Goal: Task Accomplishment & Management: Use online tool/utility

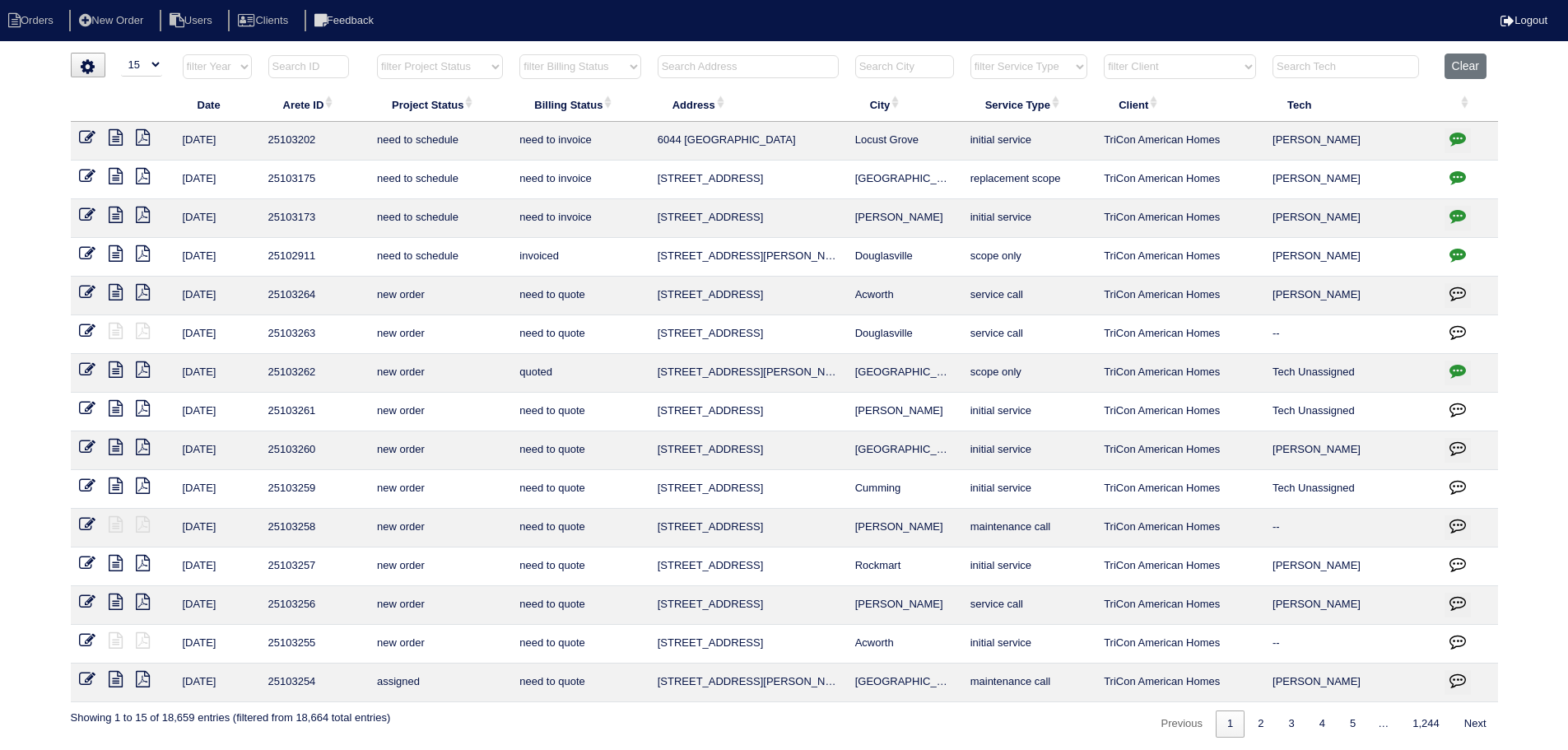
select select "15"
click at [1486, 72] on button "Clear" at bounding box center [1465, 66] width 42 height 25
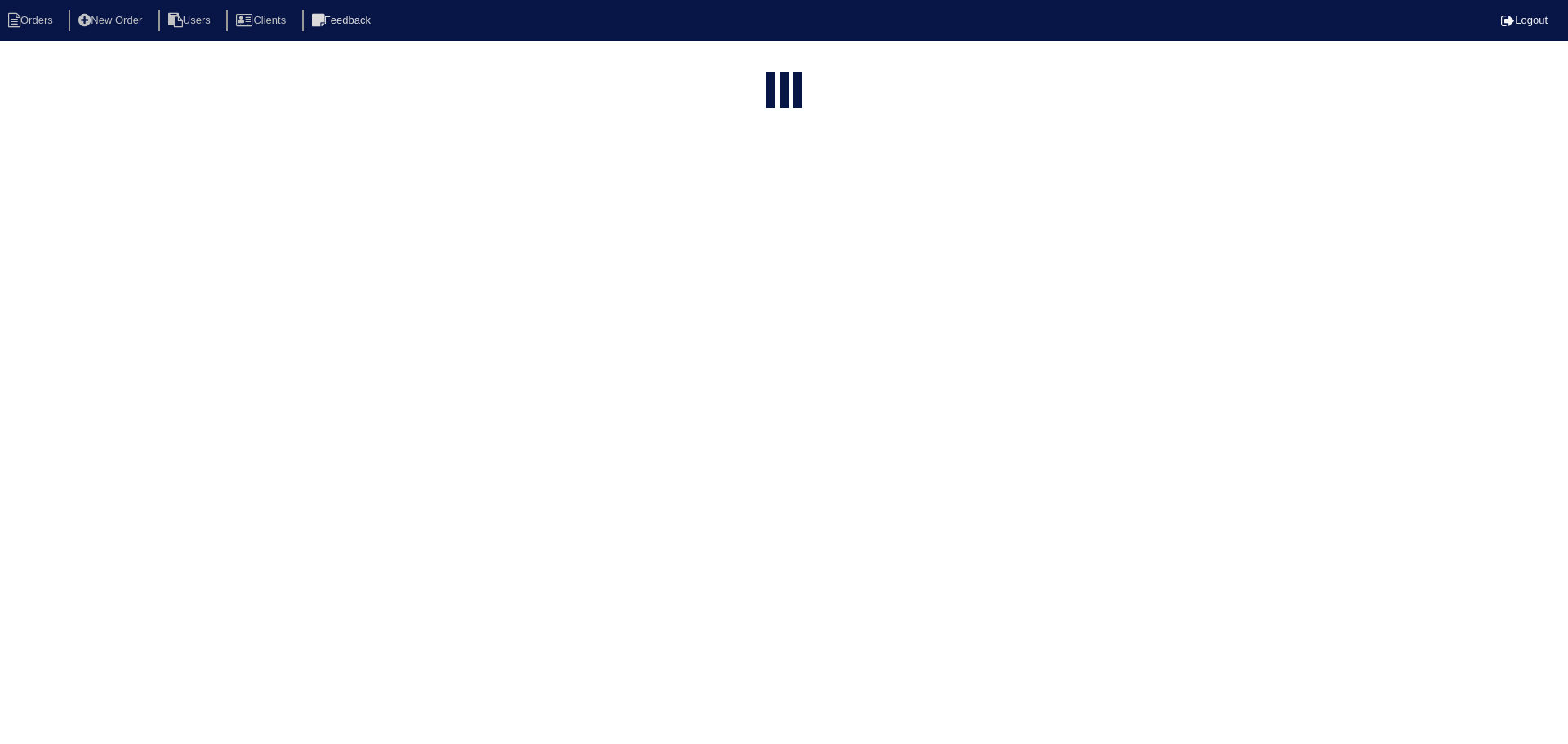
select select "15"
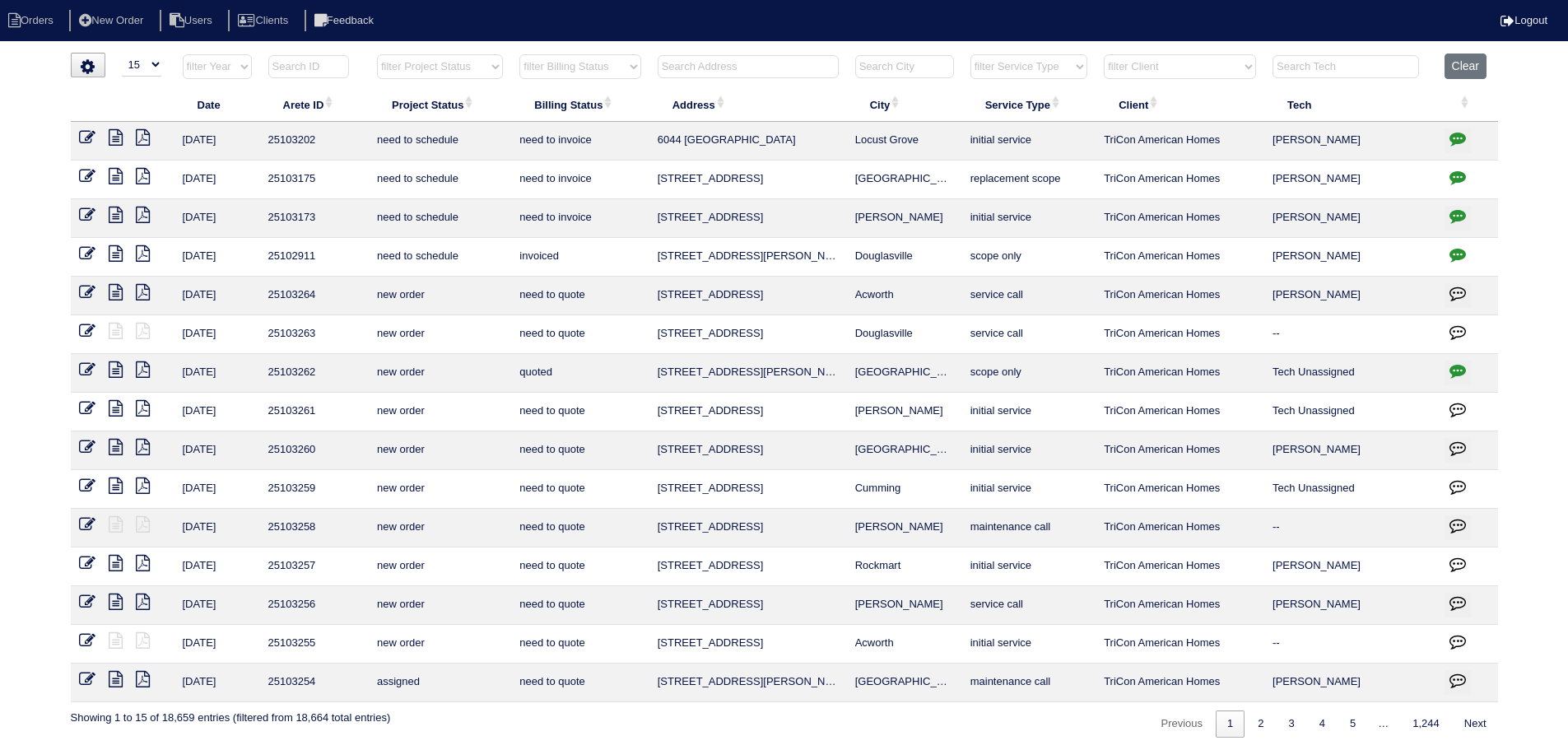
click at [435, 71] on select "filter Project Status -- Any Project Status -- new order assigned in progress f…" at bounding box center [440, 67] width 126 height 24
click at [377, 54] on select "filter Project Status -- Any Project Status -- new order assigned in progress f…" at bounding box center [440, 67] width 126 height 24
select select "assigned"
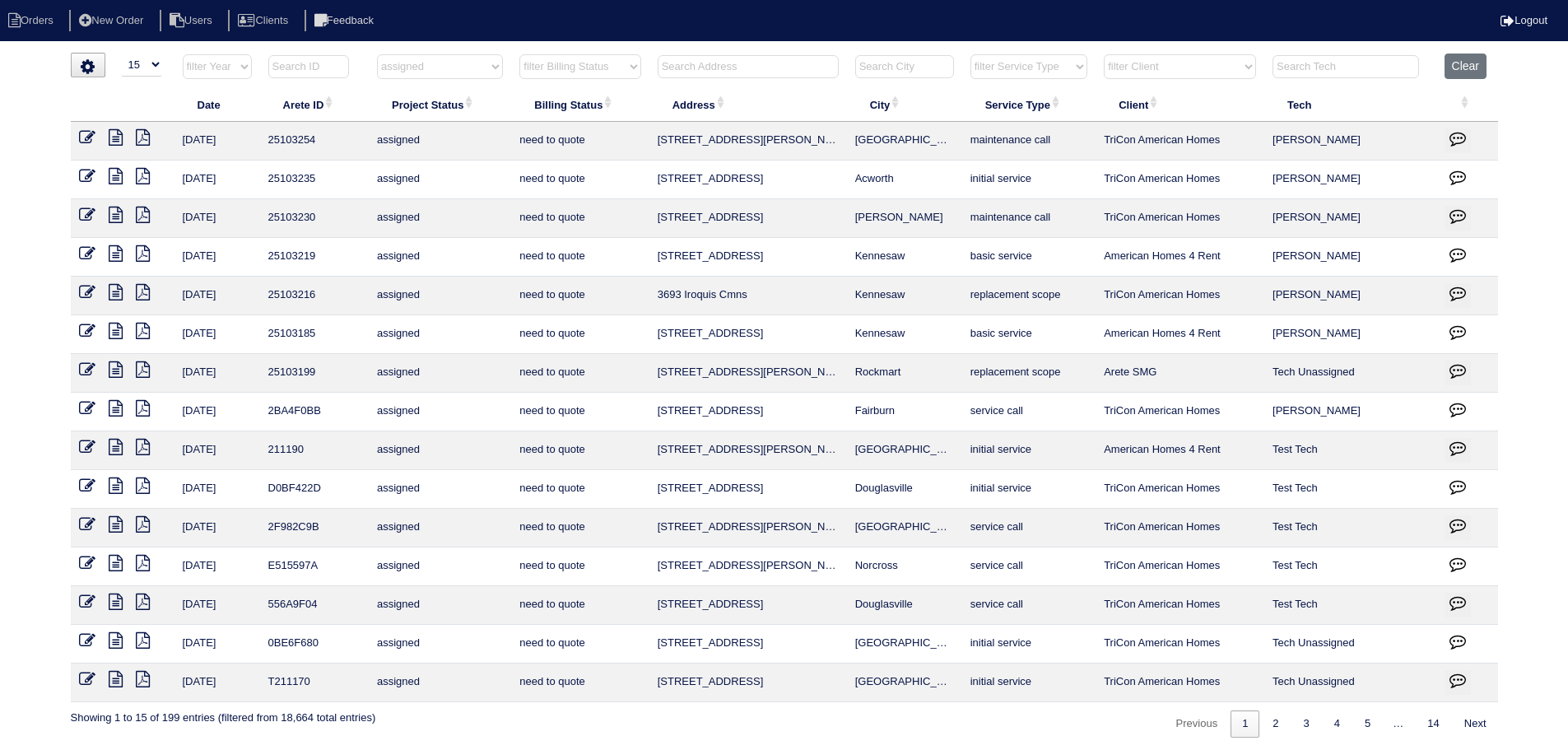
click at [118, 222] on icon at bounding box center [115, 215] width 14 height 17
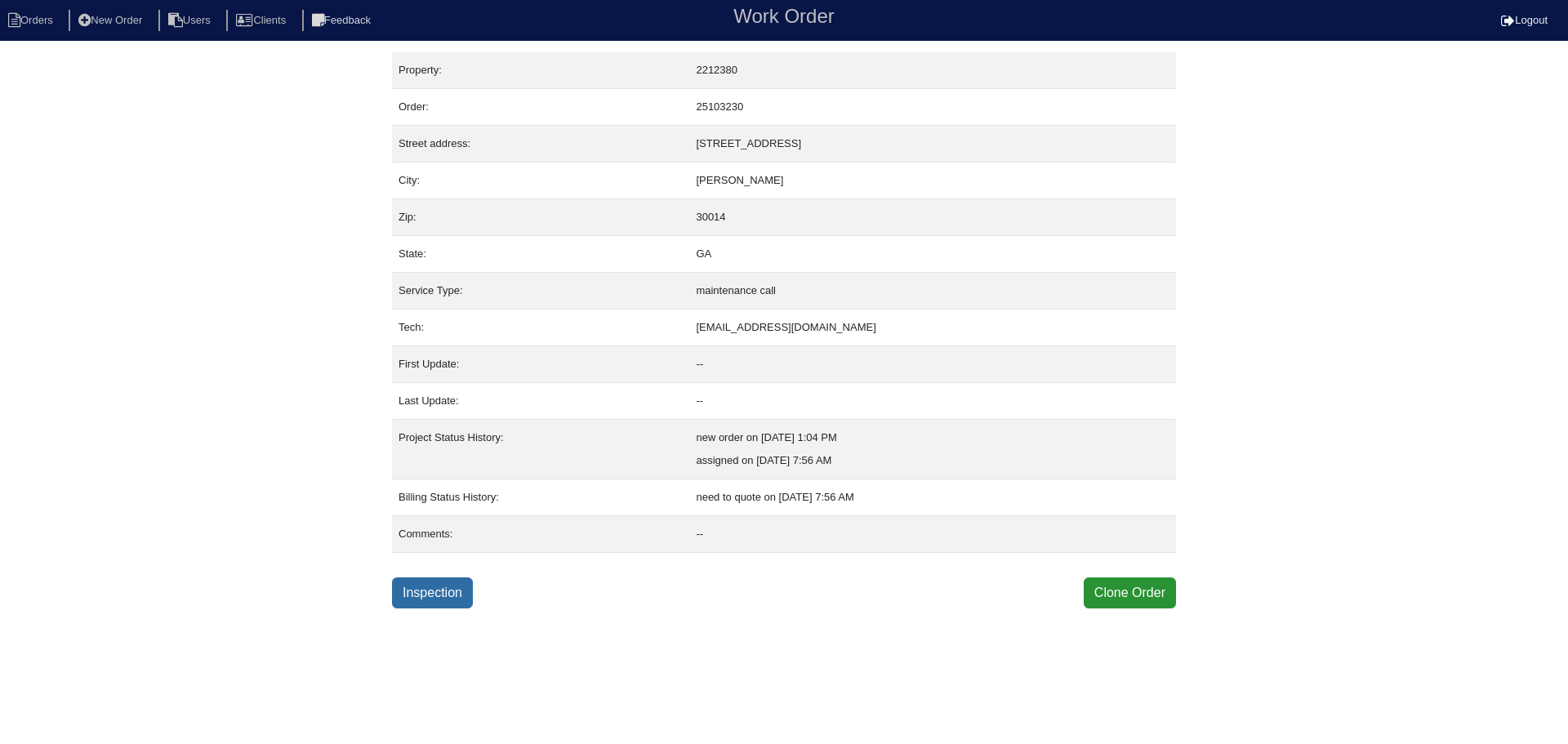
click at [433, 586] on link "Inspection" at bounding box center [432, 592] width 81 height 31
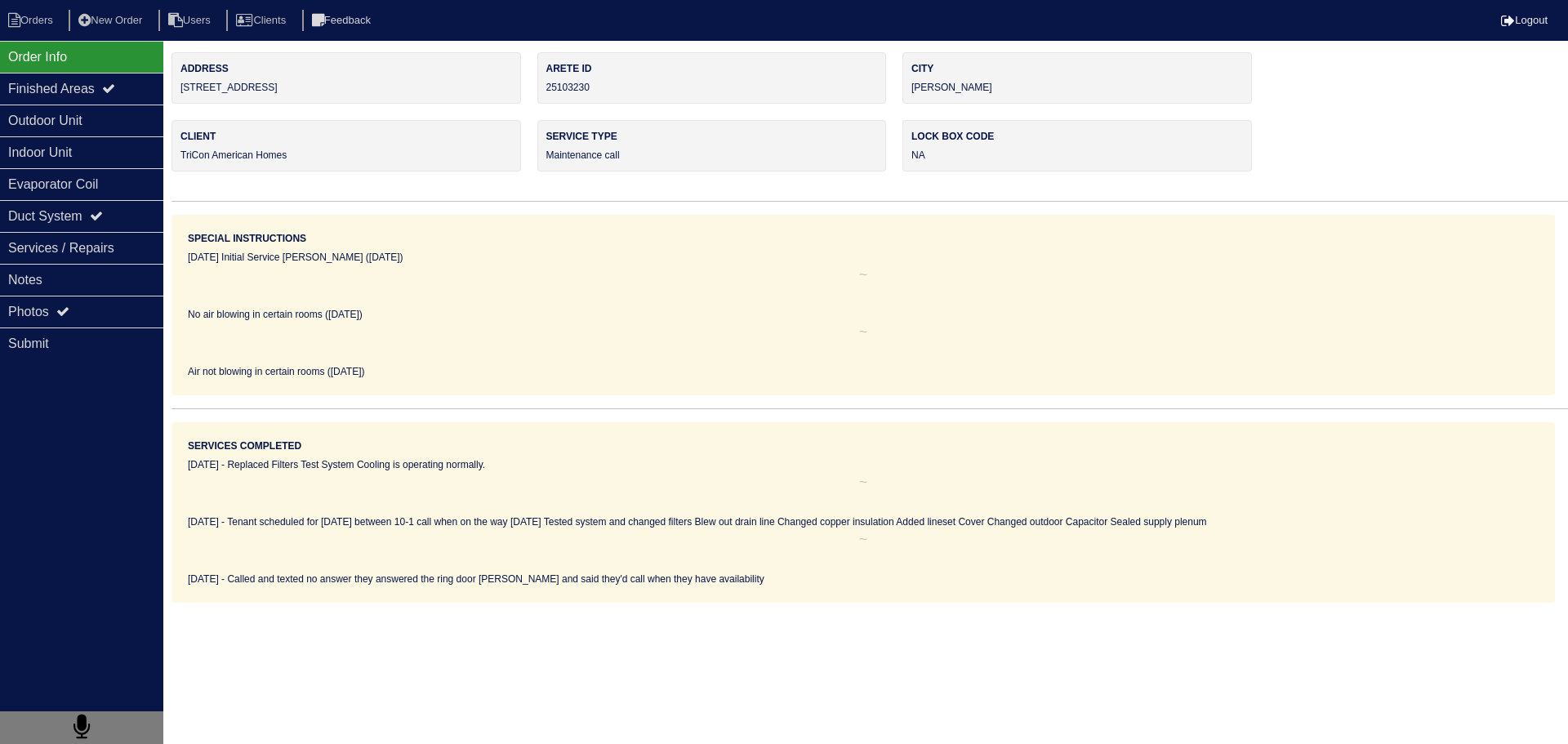
click at [117, 261] on div "Services / Repairs" at bounding box center [82, 247] width 164 height 32
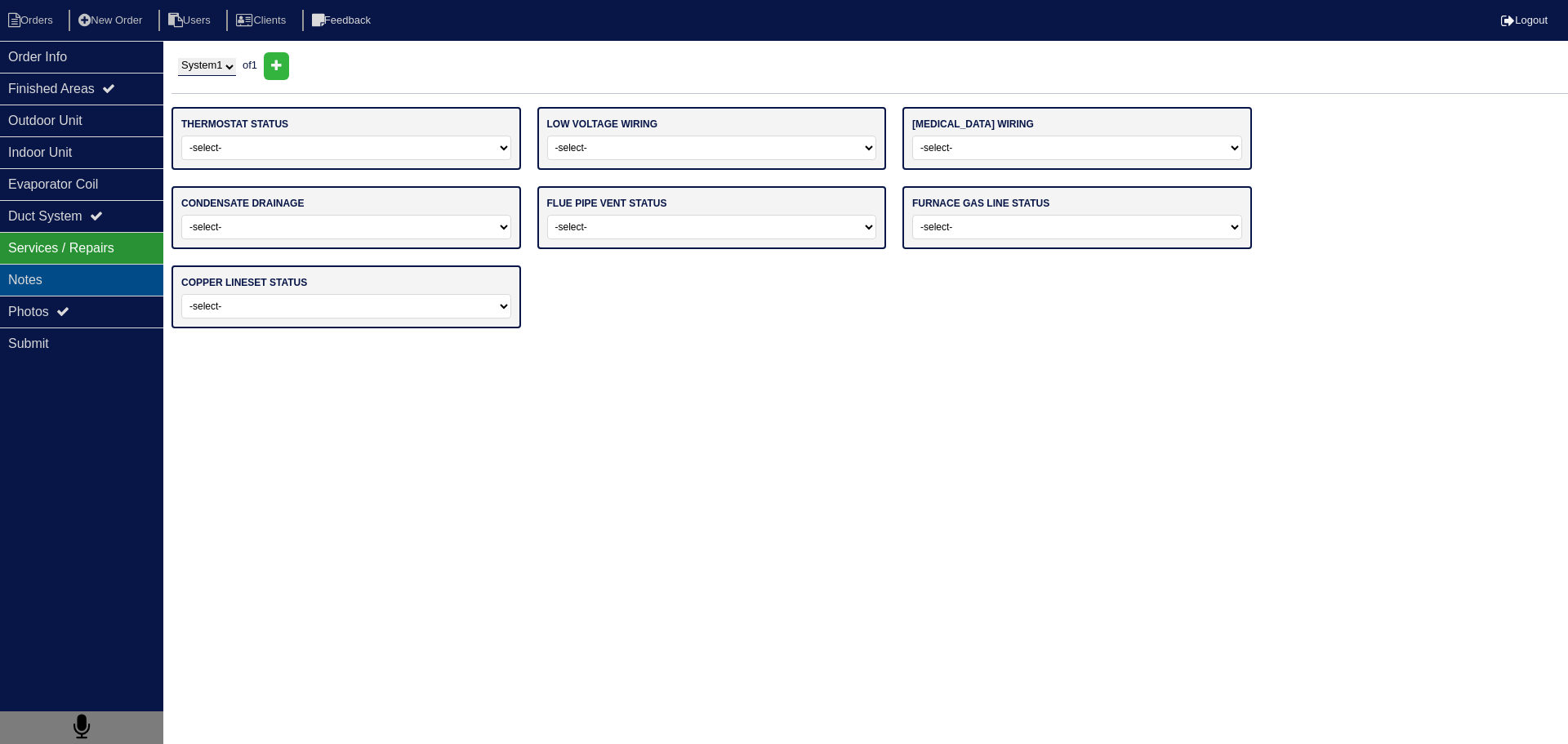
click at [107, 278] on div "Notes" at bounding box center [82, 280] width 164 height 32
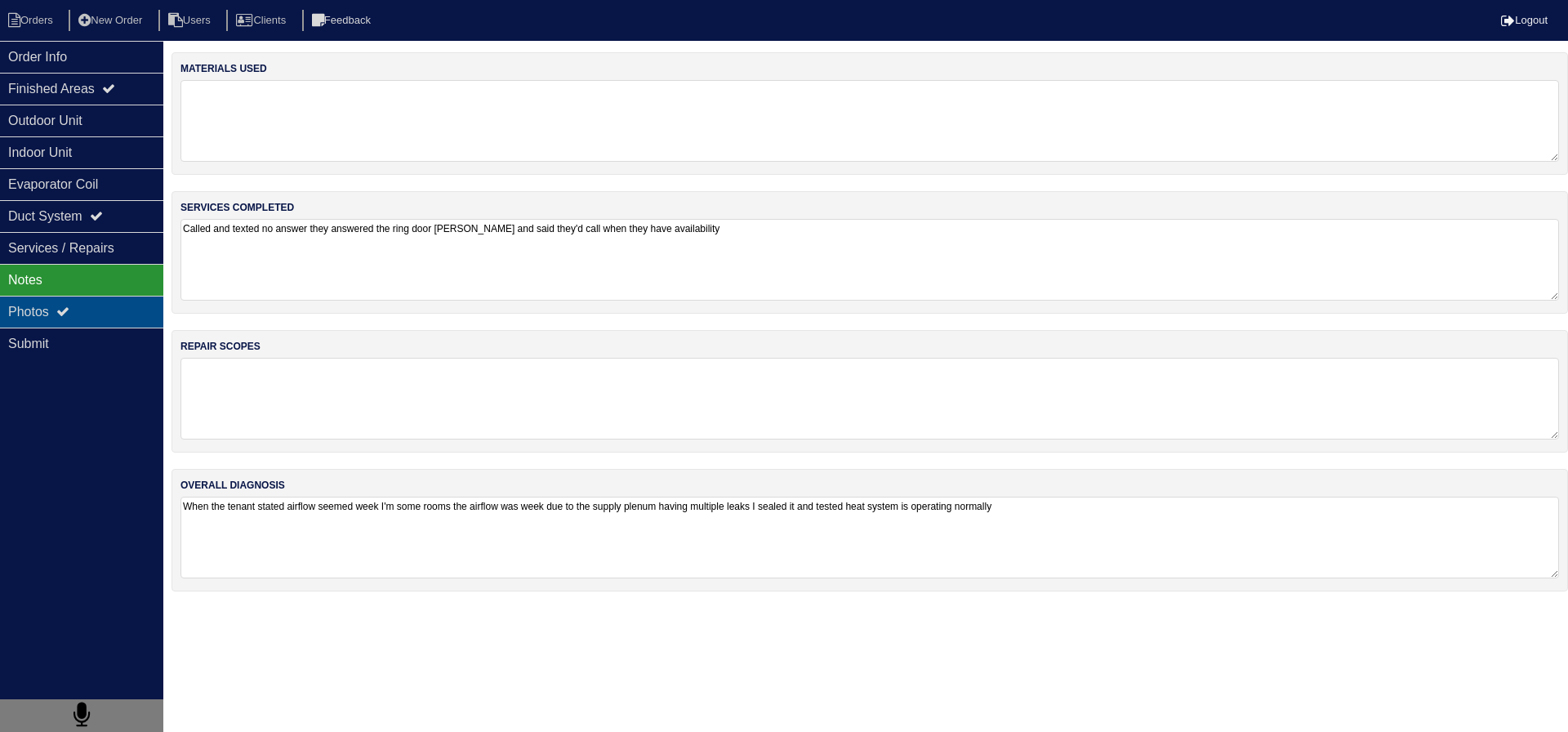
click at [70, 315] on icon at bounding box center [63, 312] width 13 height 13
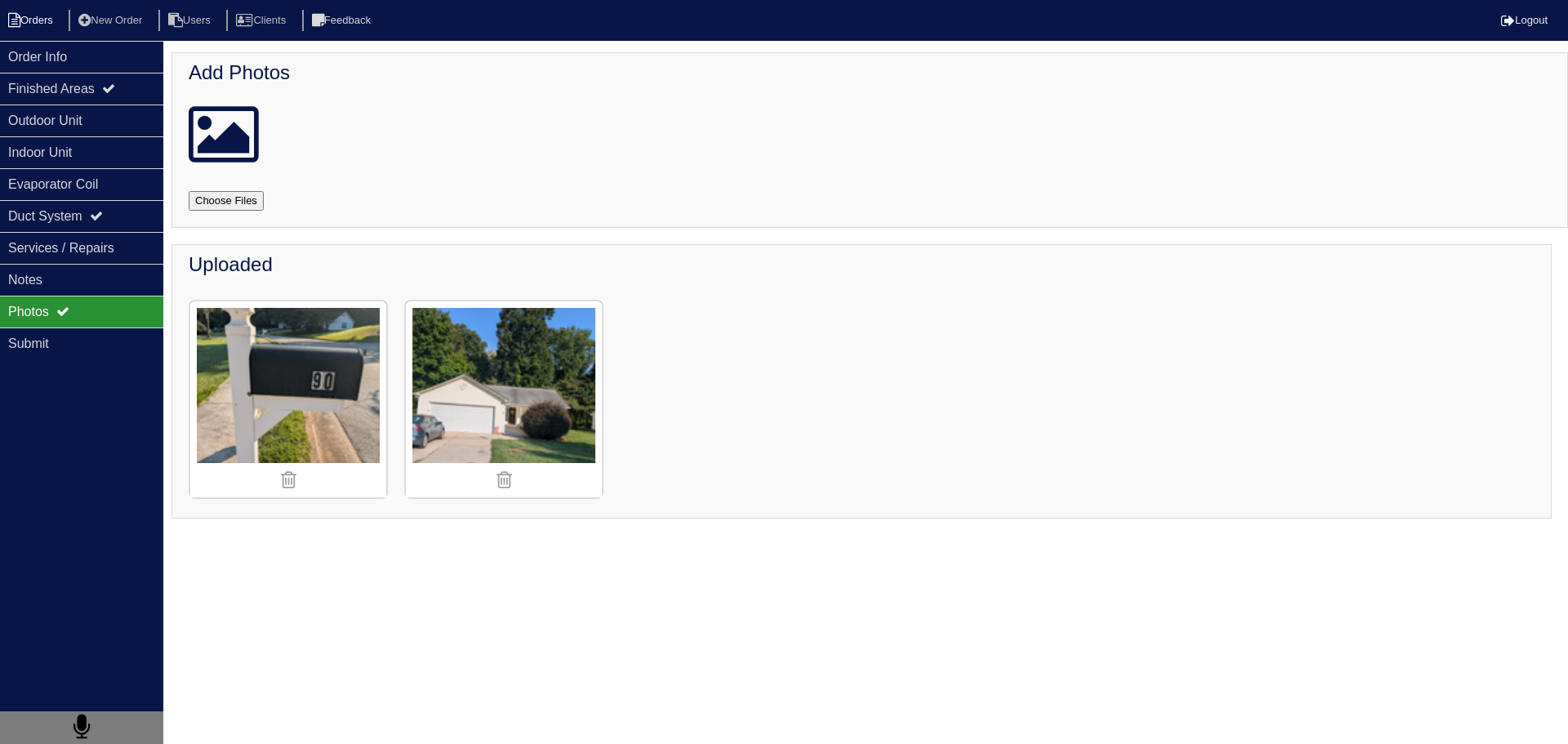
drag, startPoint x: 87, startPoint y: 57, endPoint x: 19, endPoint y: 30, distance: 73.2
click at [87, 57] on div "Order Info" at bounding box center [82, 57] width 164 height 32
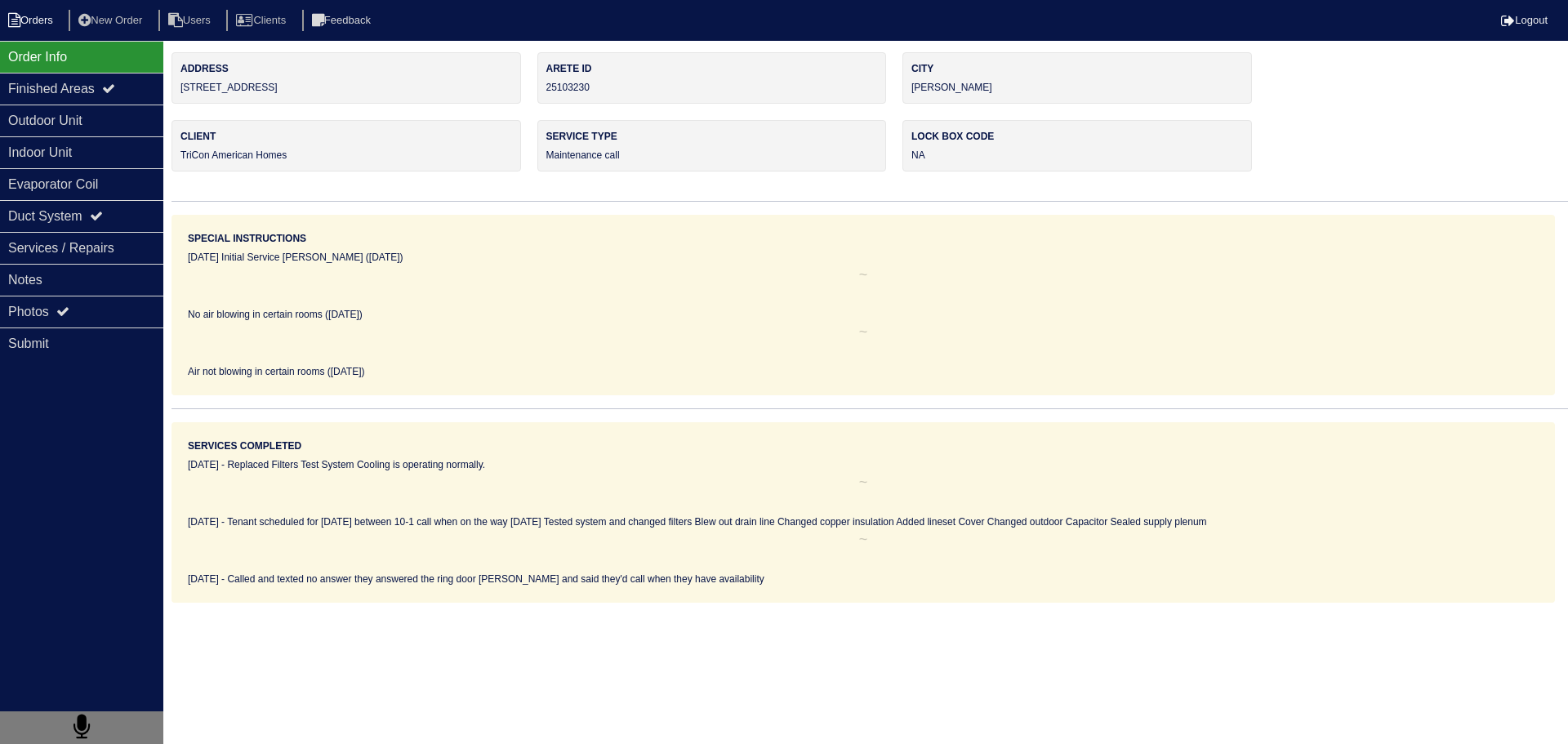
click at [19, 30] on li "Orders" at bounding box center [33, 21] width 66 height 22
select select "15"
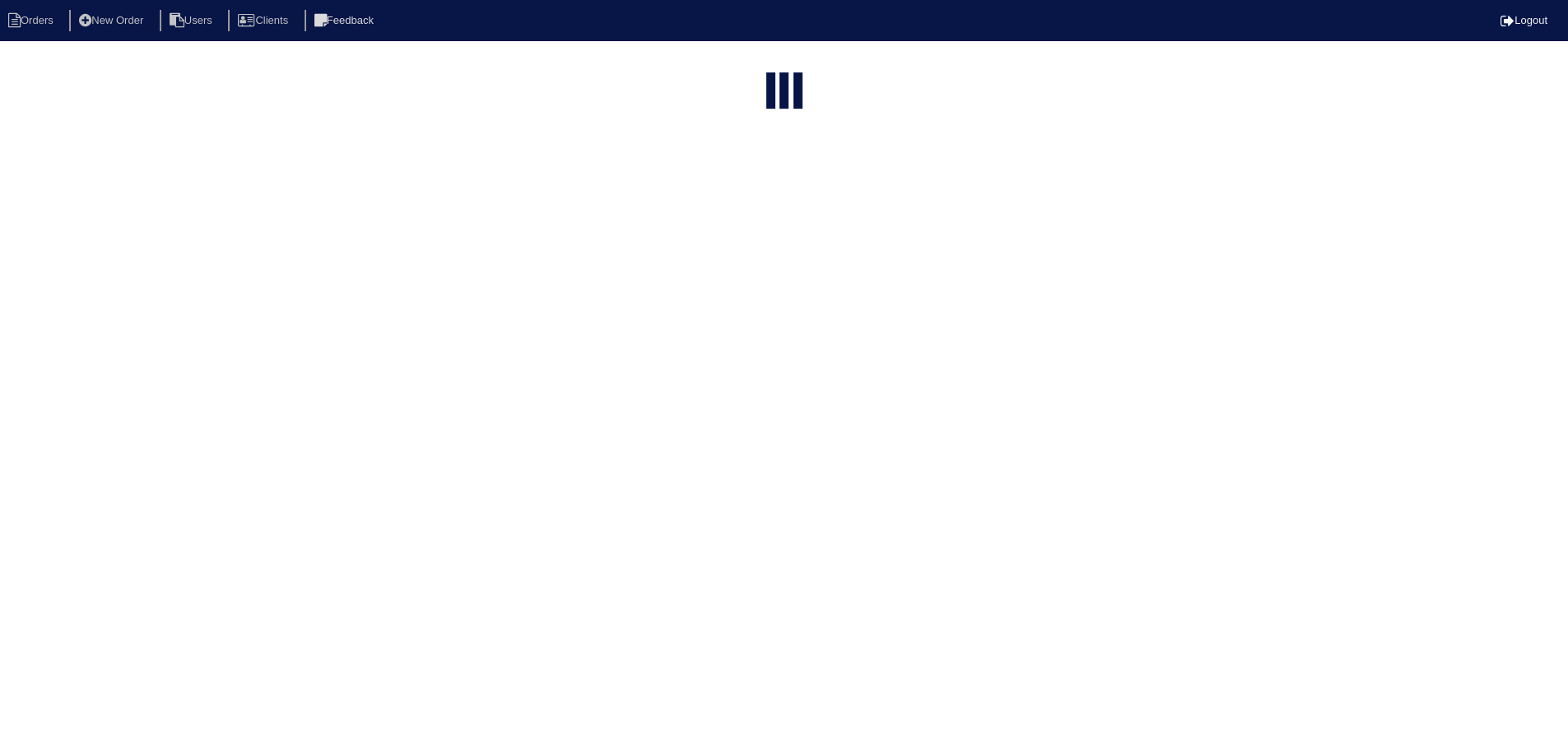
select select "assigned"
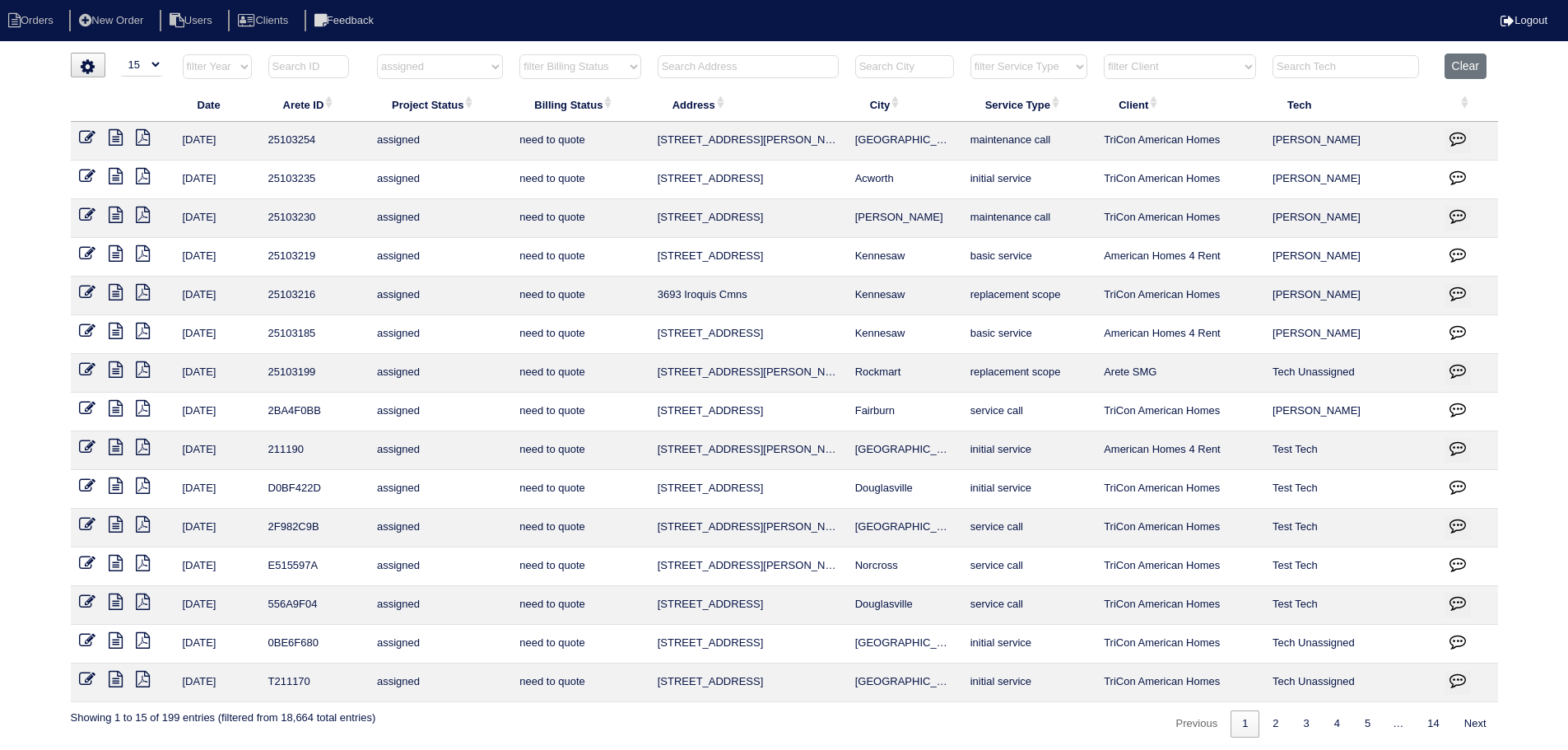
click at [121, 133] on icon at bounding box center [115, 138] width 14 height 17
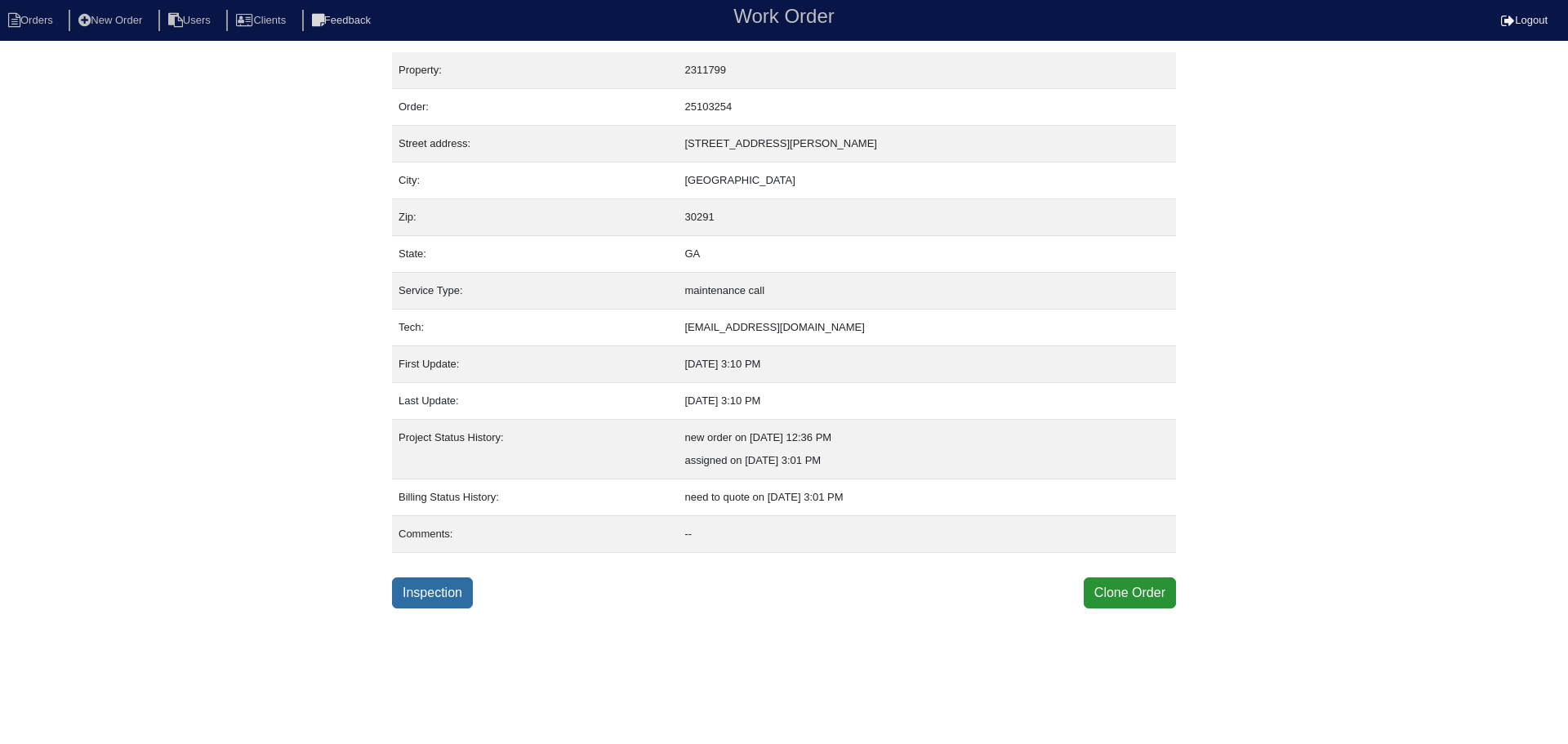
click at [440, 594] on link "Inspection" at bounding box center [432, 592] width 81 height 31
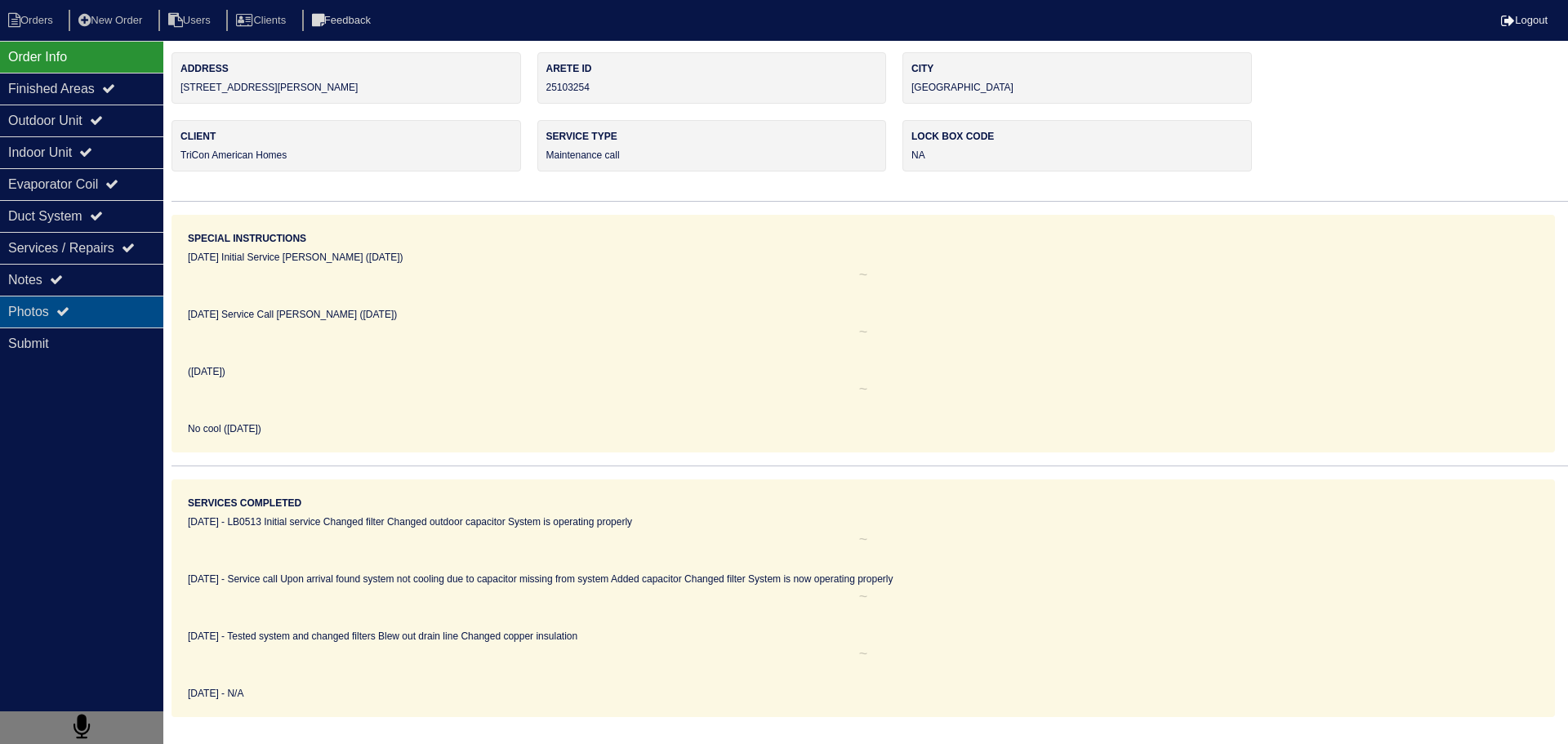
click at [101, 314] on div "Photos" at bounding box center [82, 312] width 164 height 32
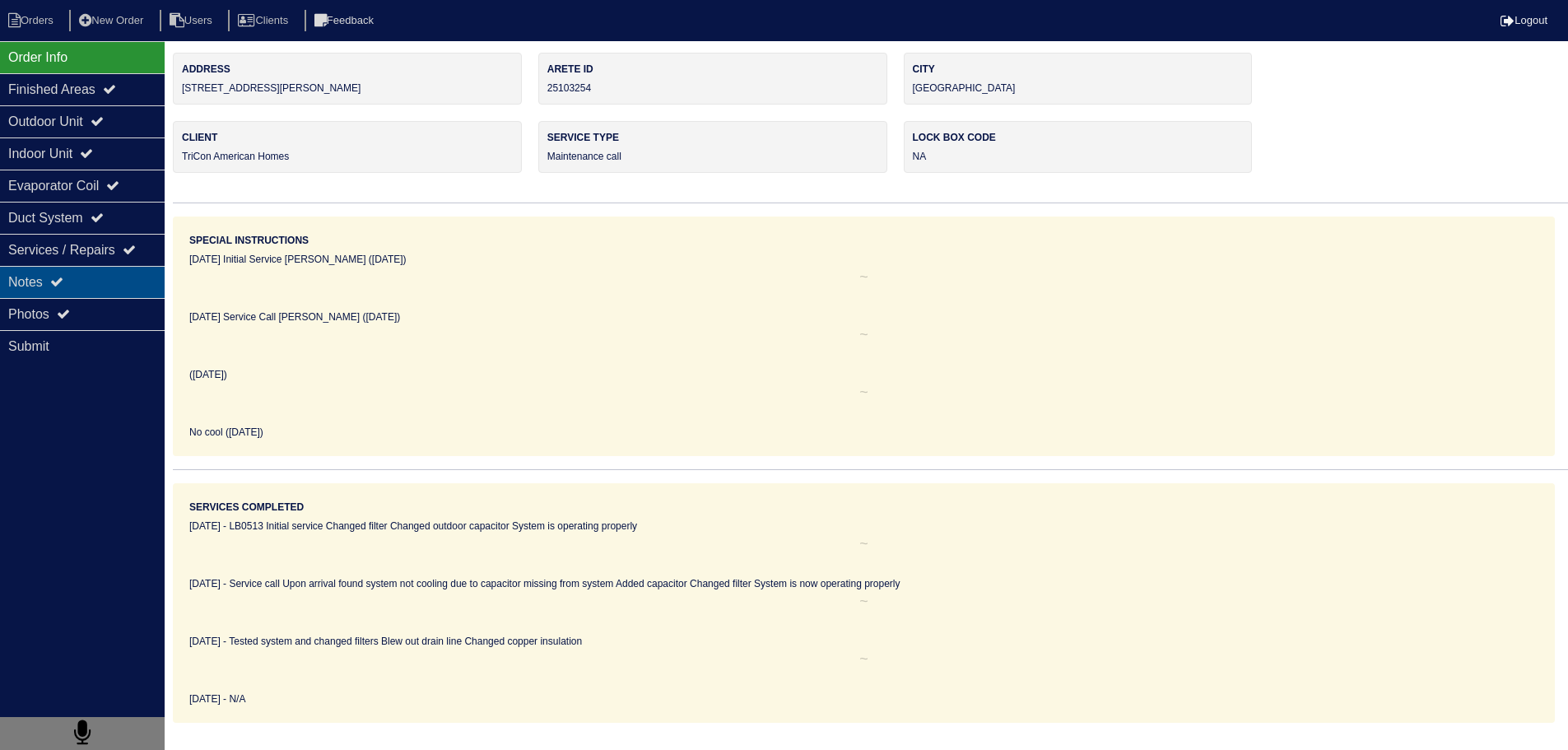
click at [107, 281] on div "Notes" at bounding box center [82, 282] width 165 height 32
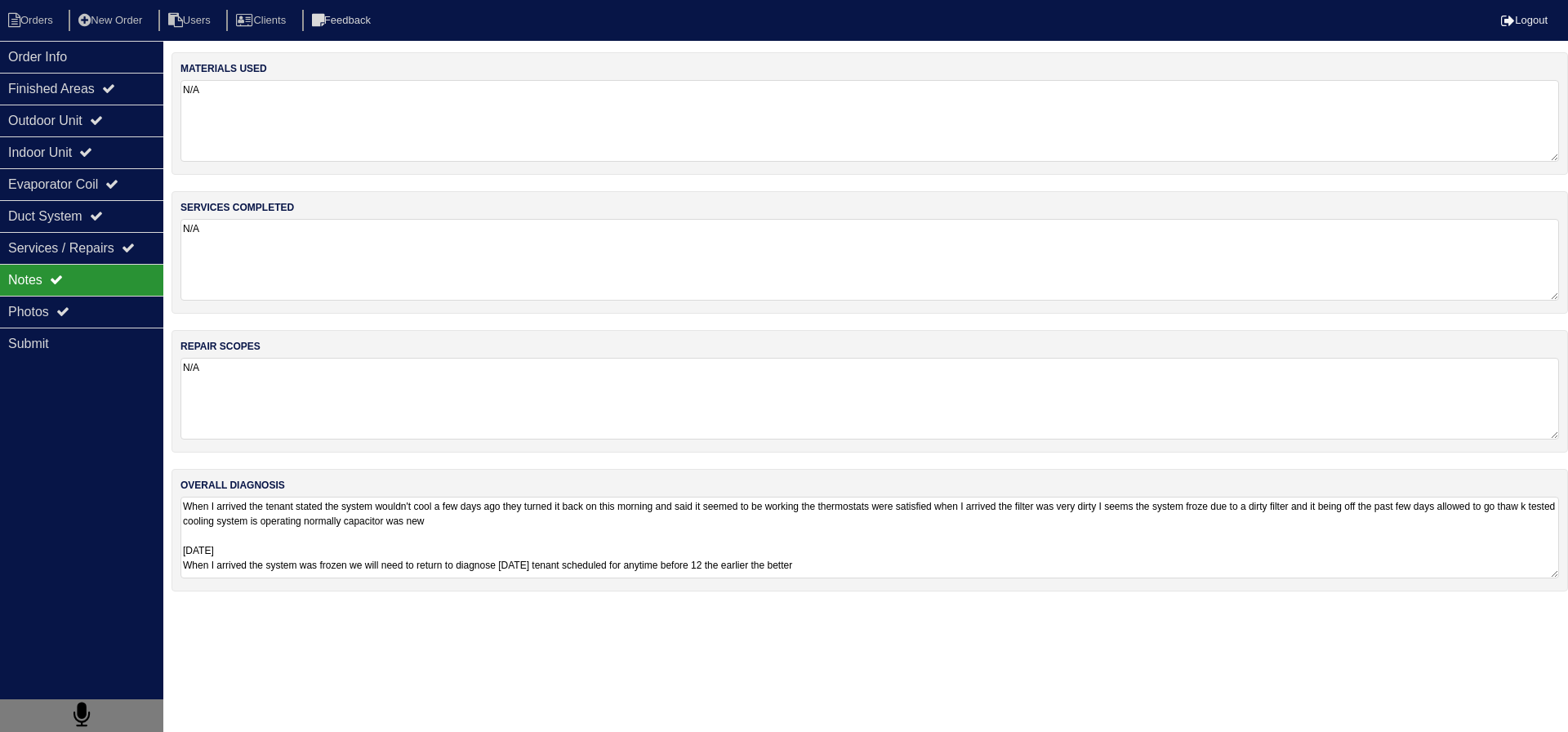
click at [368, 547] on textarea "When I arrived the tenant stated the system wouldn't cool a few days ago they t…" at bounding box center [870, 538] width 1378 height 82
click at [371, 539] on textarea "When I arrived the tenant stated the system wouldn't cool a few days ago they t…" at bounding box center [870, 537] width 1378 height 80
click at [112, 69] on div "Order Info" at bounding box center [82, 57] width 164 height 32
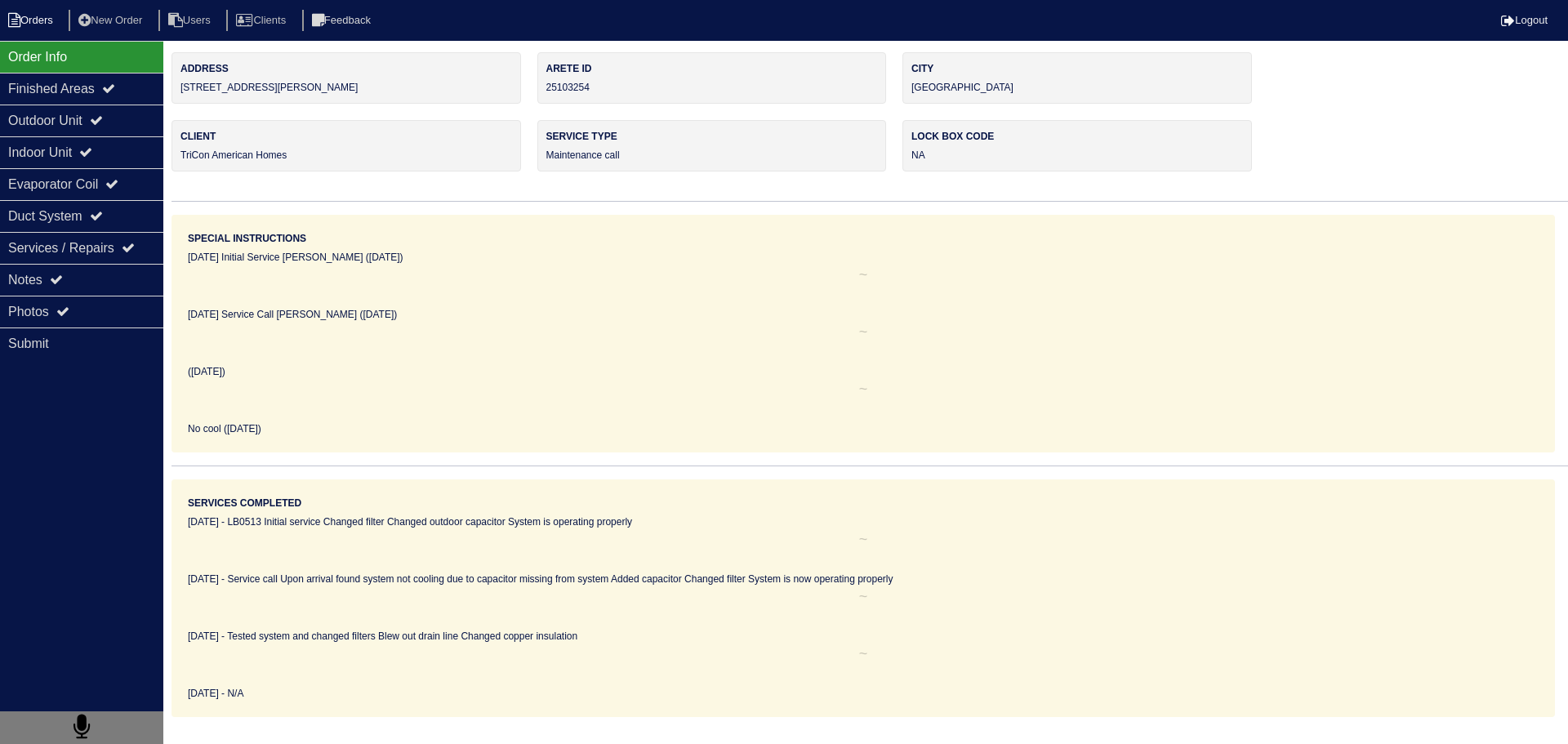
click at [50, 30] on li "Orders" at bounding box center [33, 21] width 66 height 22
select select "15"
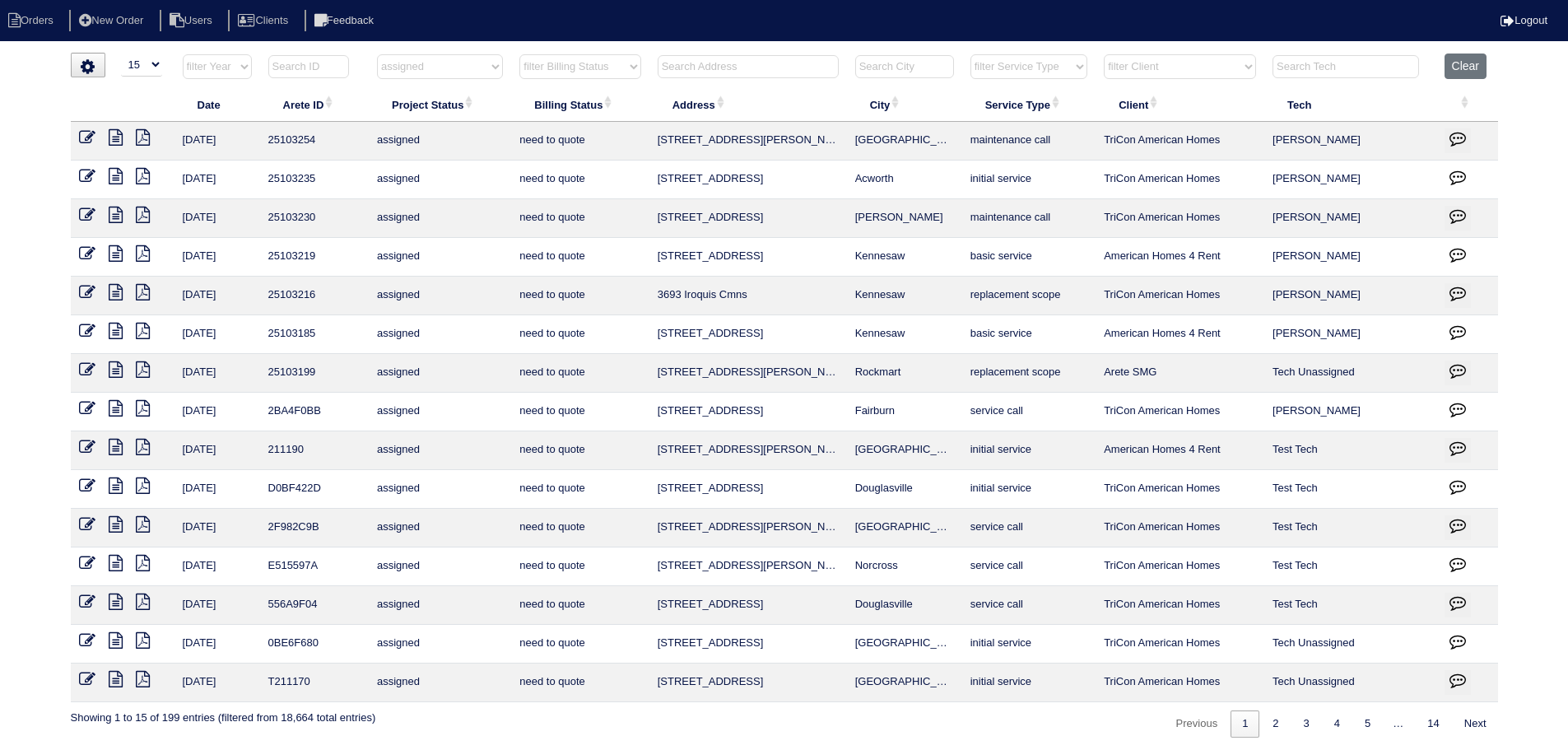
drag, startPoint x: 935, startPoint y: 150, endPoint x: 699, endPoint y: 139, distance: 236.3
click at [623, 147] on tr "9/4/25 25103254 assigned need to quote 375 Brannigan Ct Union City maintenance …" at bounding box center [784, 141] width 1427 height 38
copy tr "375 Brannigan Ct Union City"
click at [476, 62] on select "filter Project Status -- Any Project Status -- new order assigned in progress f…" at bounding box center [440, 67] width 126 height 24
click at [377, 54] on select "filter Project Status -- Any Project Status -- new order assigned in progress f…" at bounding box center [440, 67] width 126 height 24
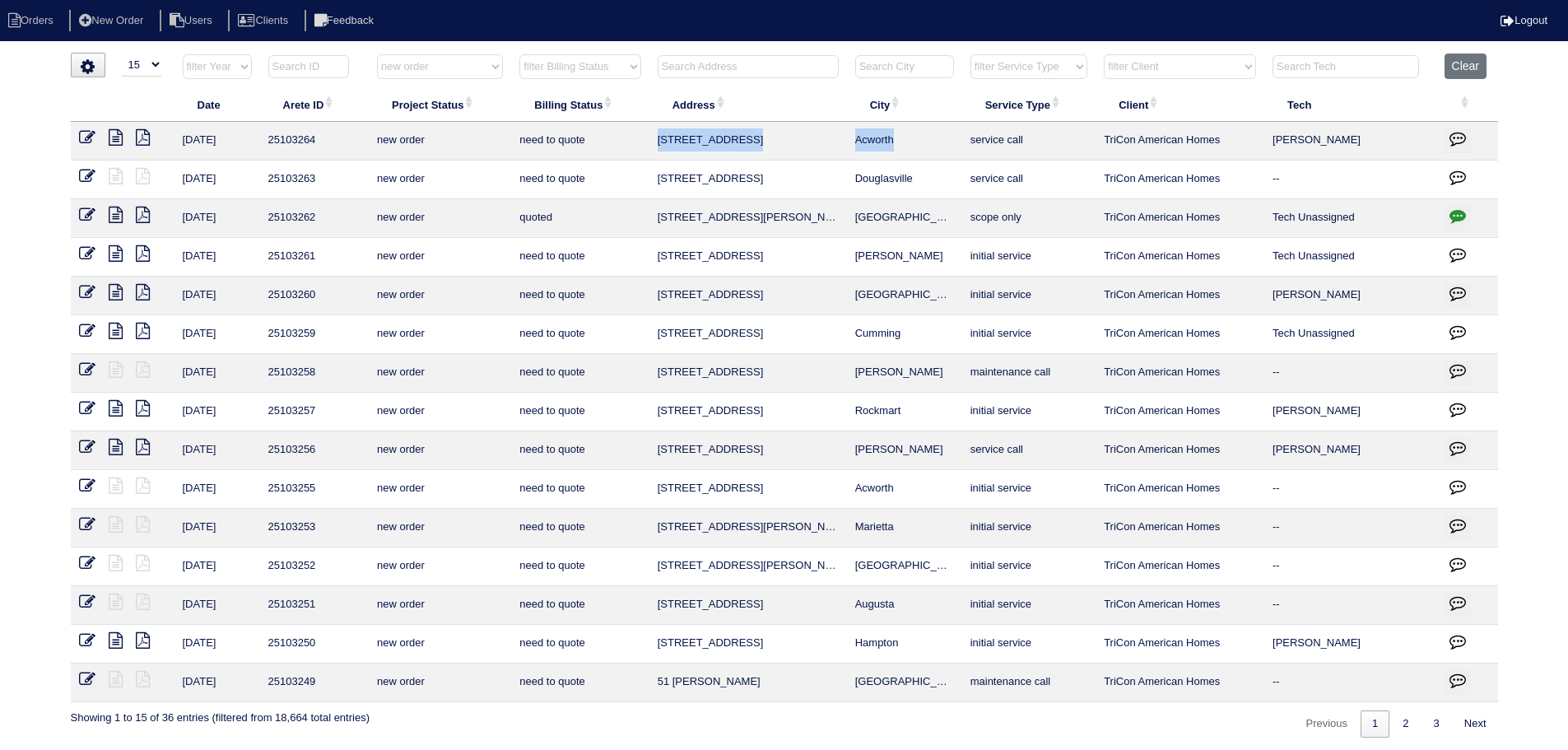
drag, startPoint x: 918, startPoint y: 143, endPoint x: 658, endPoint y: 144, distance: 260.0
click at [658, 144] on tr "9/4/25 25103264 new order need to quote 3720 Pine Brook Dr Acworth service call…" at bounding box center [784, 141] width 1427 height 38
copy tr "3720 Pine Brook Dr Acworth"
drag, startPoint x: 930, startPoint y: 181, endPoint x: 678, endPoint y: 186, distance: 252.0
click at [654, 186] on tr "9/4/25 25103263 new order need to quote 3675 Rifflewood Wy Douglasville service…" at bounding box center [784, 179] width 1427 height 38
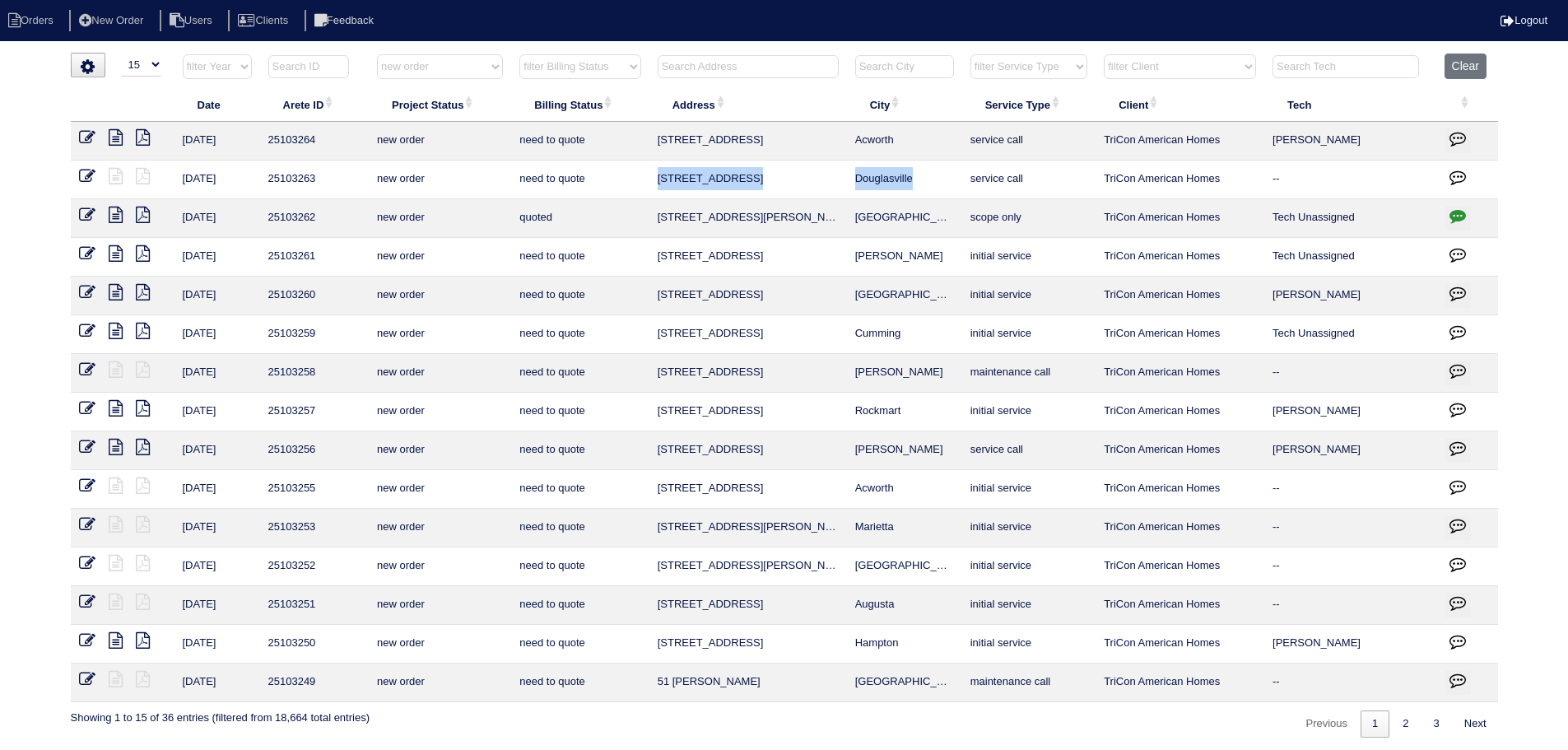
copy tr "3675 Rifflewood Wy Douglasville"
drag, startPoint x: 896, startPoint y: 374, endPoint x: 633, endPoint y: 376, distance: 263.0
click at [633, 376] on tr "9/4/25 25103258 new order need to quote 25 Trayton Way Hiram maintenance call T…" at bounding box center [784, 373] width 1427 height 38
copy tr "25 Trayton Way Hiram"
drag, startPoint x: 924, startPoint y: 456, endPoint x: 676, endPoint y: 449, distance: 248.1
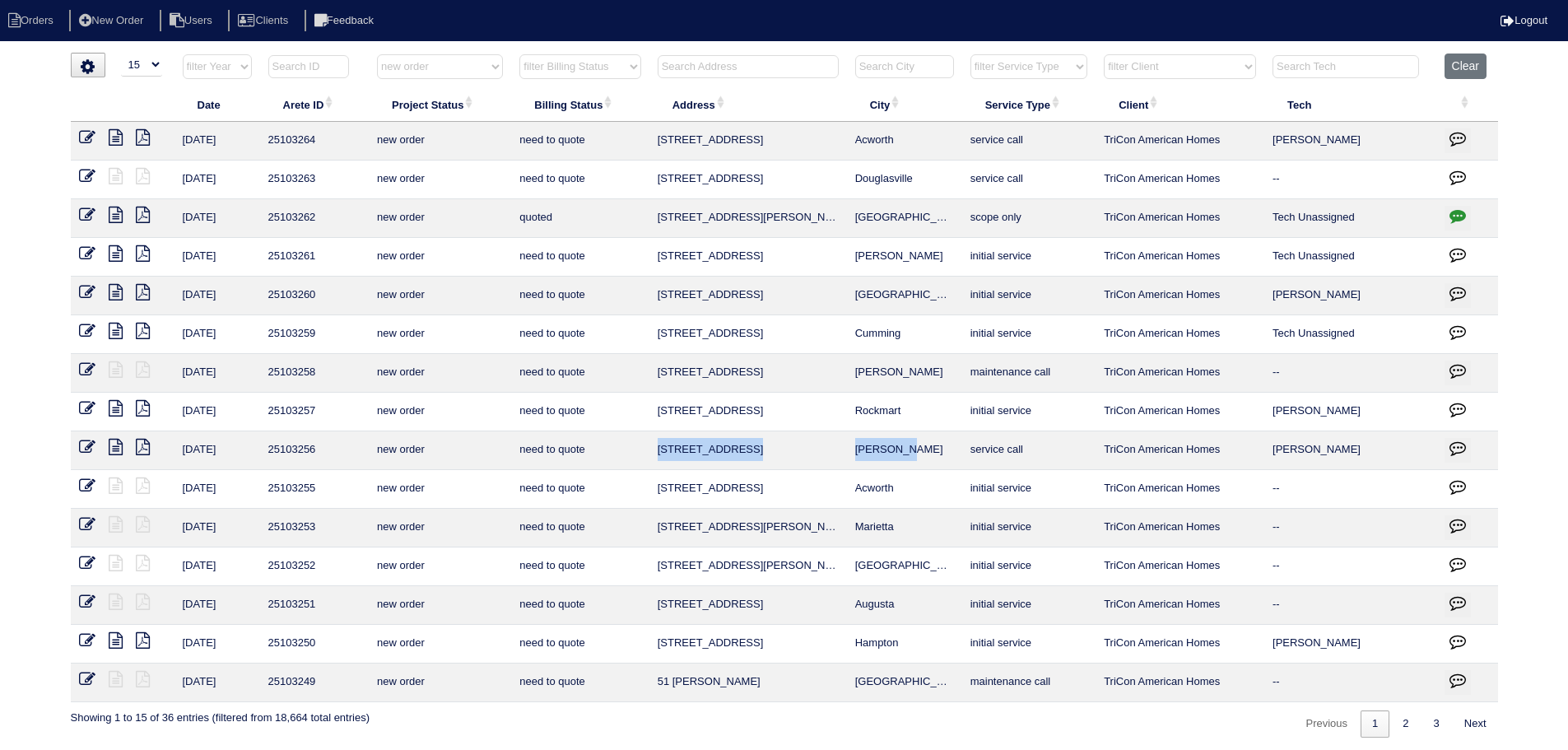
click at [657, 448] on tr "9/4/25 25103256 new order need to quote 273 Enfield Ln McDonough service call T…" at bounding box center [784, 450] width 1427 height 38
copy tr "273 Enfield Ln McDonough"
drag, startPoint x: 919, startPoint y: 689, endPoint x: 702, endPoint y: 682, distance: 217.1
click at [631, 696] on tr "9/4/25 25103249 new order need to quote 51 Monaghan Wy Dallas maintenance call …" at bounding box center [784, 682] width 1427 height 38
copy tr "51 Monaghan Wy Dallas"
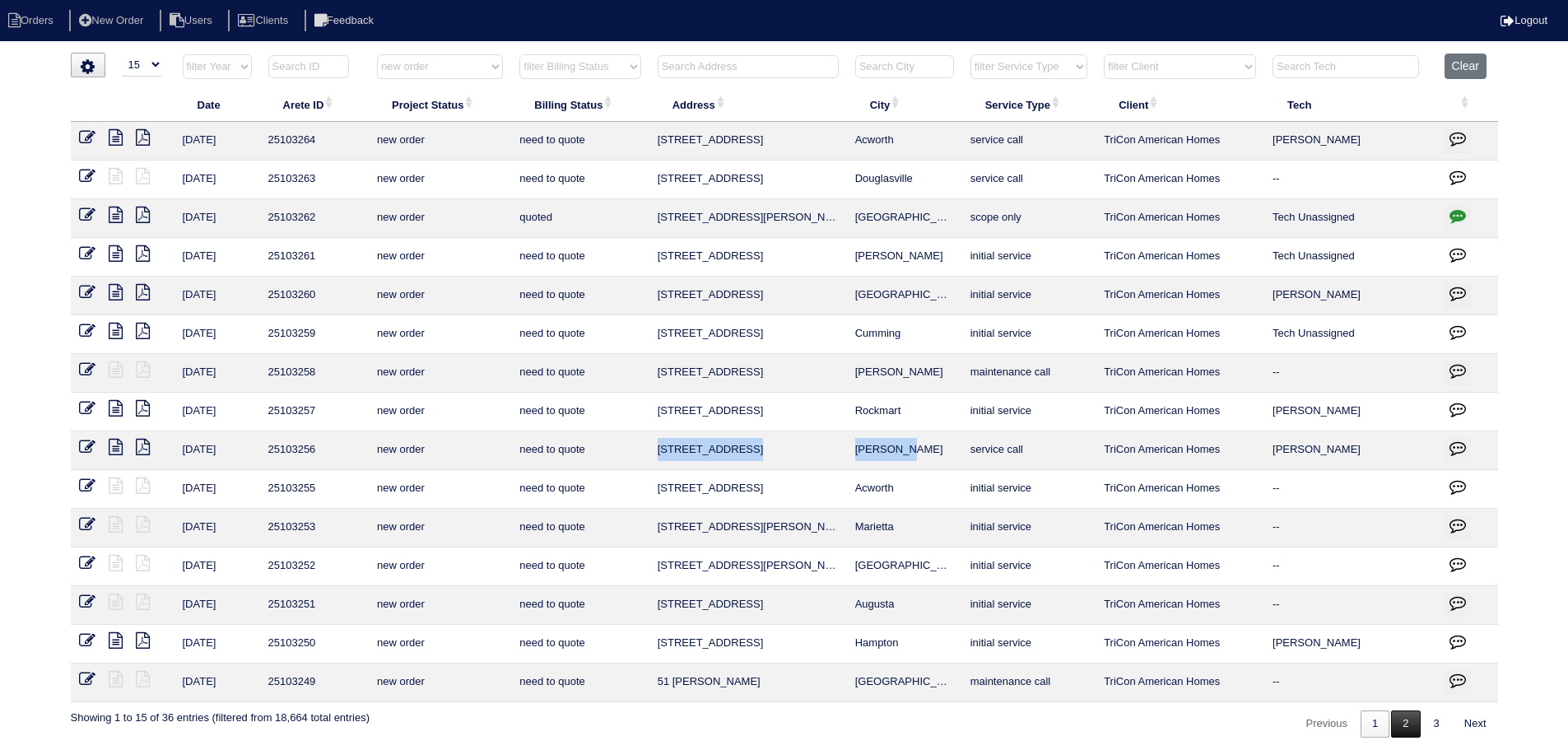
click at [1396, 721] on link "2" at bounding box center [1405, 724] width 29 height 27
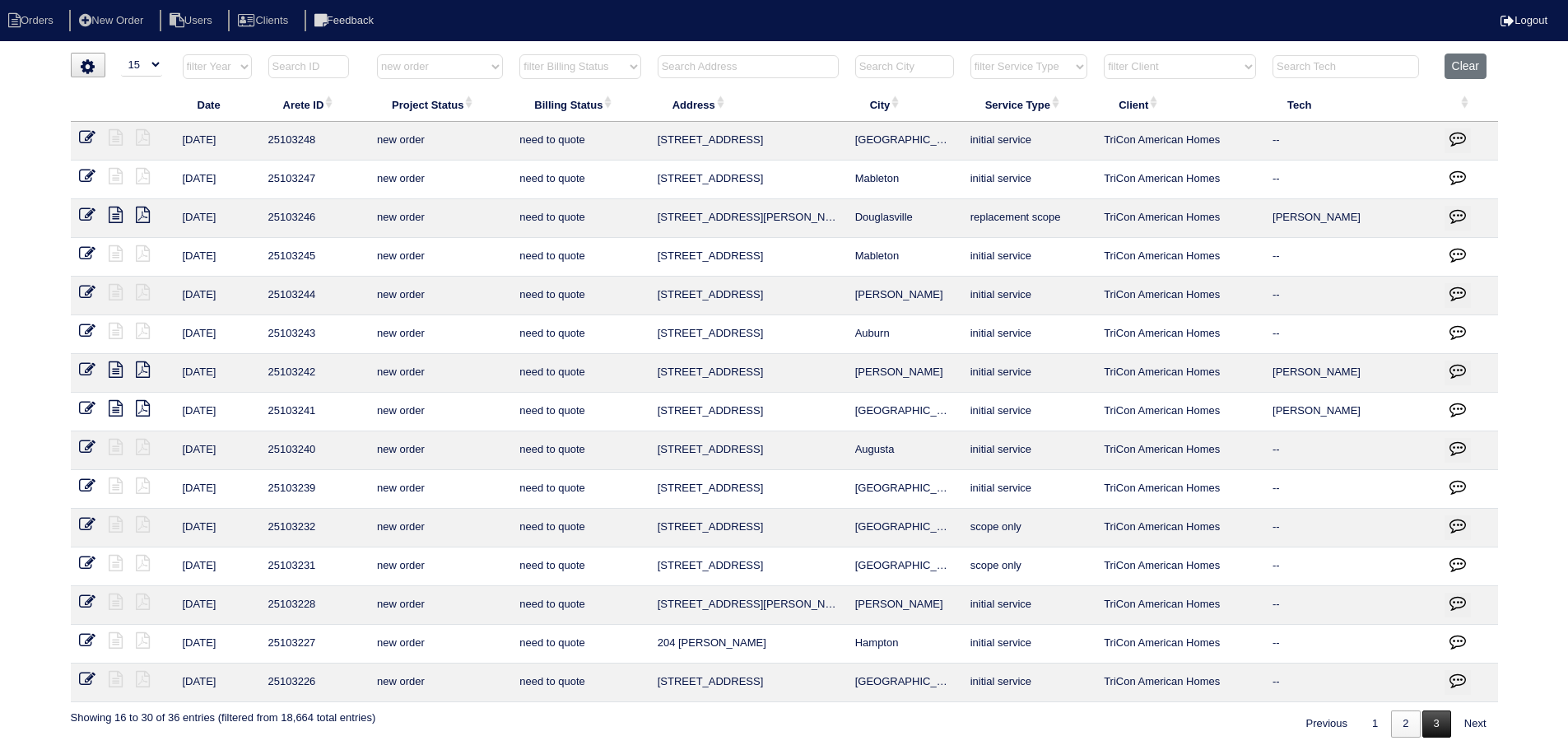
click at [1431, 726] on link "3" at bounding box center [1436, 724] width 29 height 27
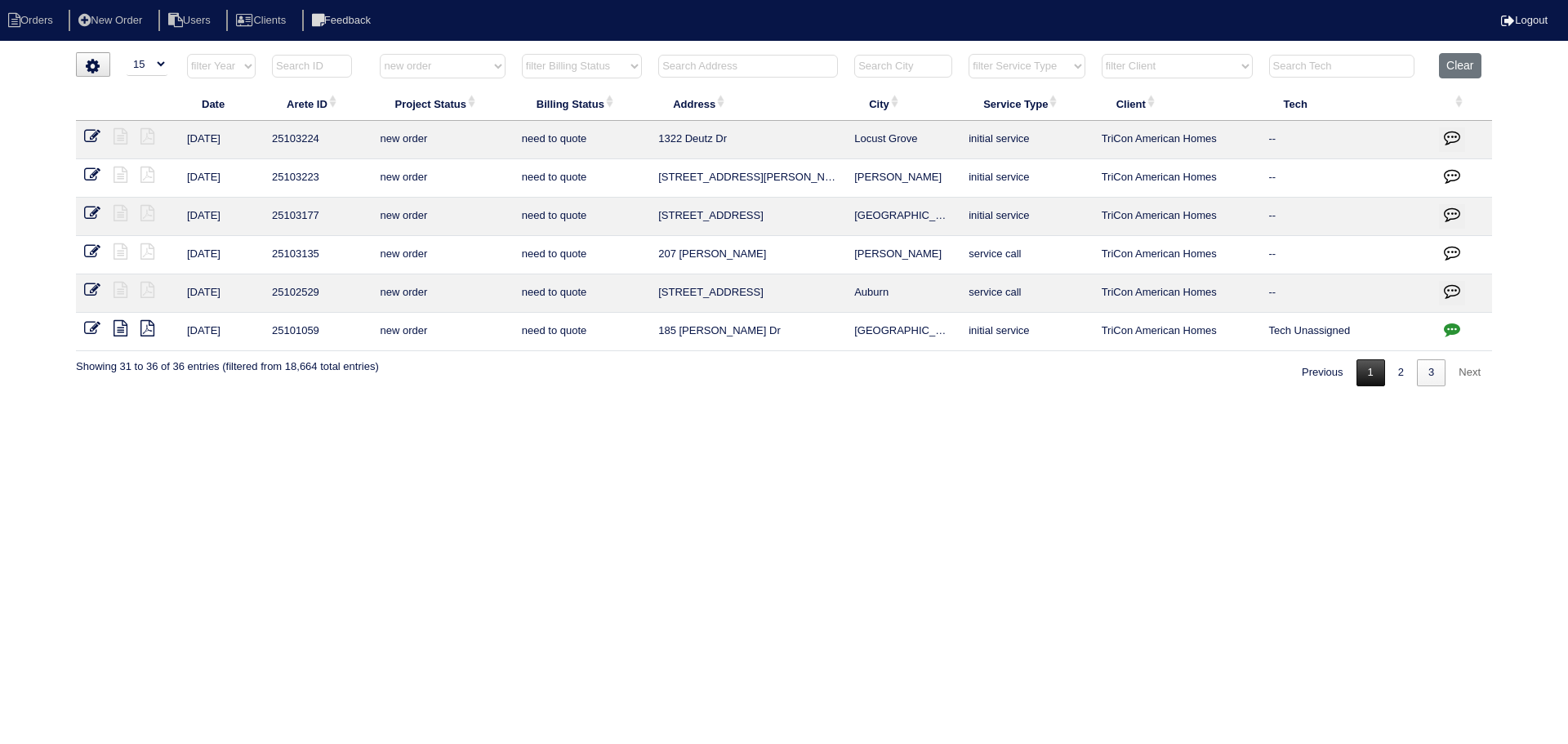
click at [1368, 365] on link "1" at bounding box center [1370, 372] width 29 height 27
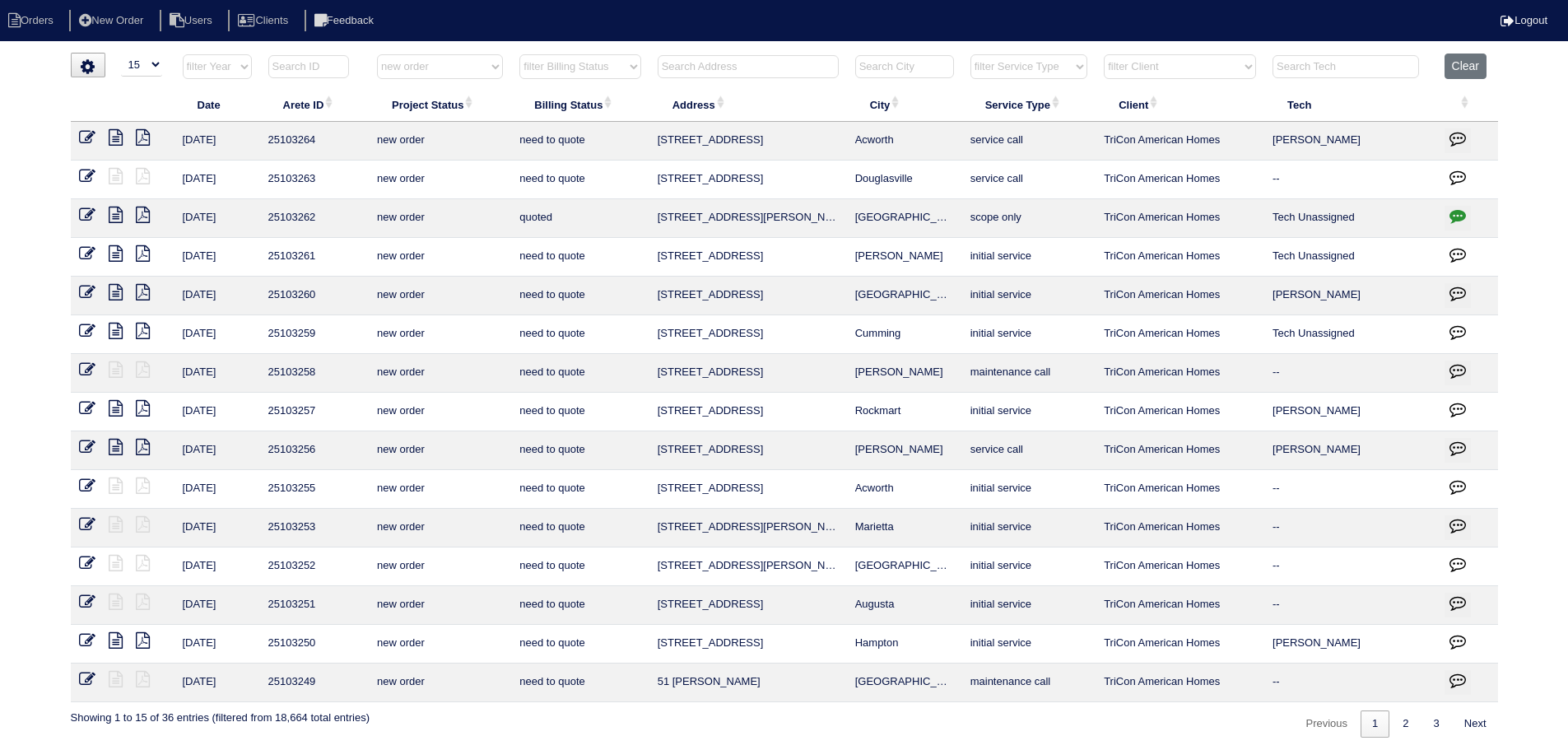
click at [440, 71] on select "filter Project Status -- Any Project Status -- new order assigned in progress f…" at bounding box center [440, 67] width 126 height 24
click at [377, 54] on select "filter Project Status -- Any Project Status -- new order assigned in progress f…" at bounding box center [440, 67] width 126 height 24
select select "assigned"
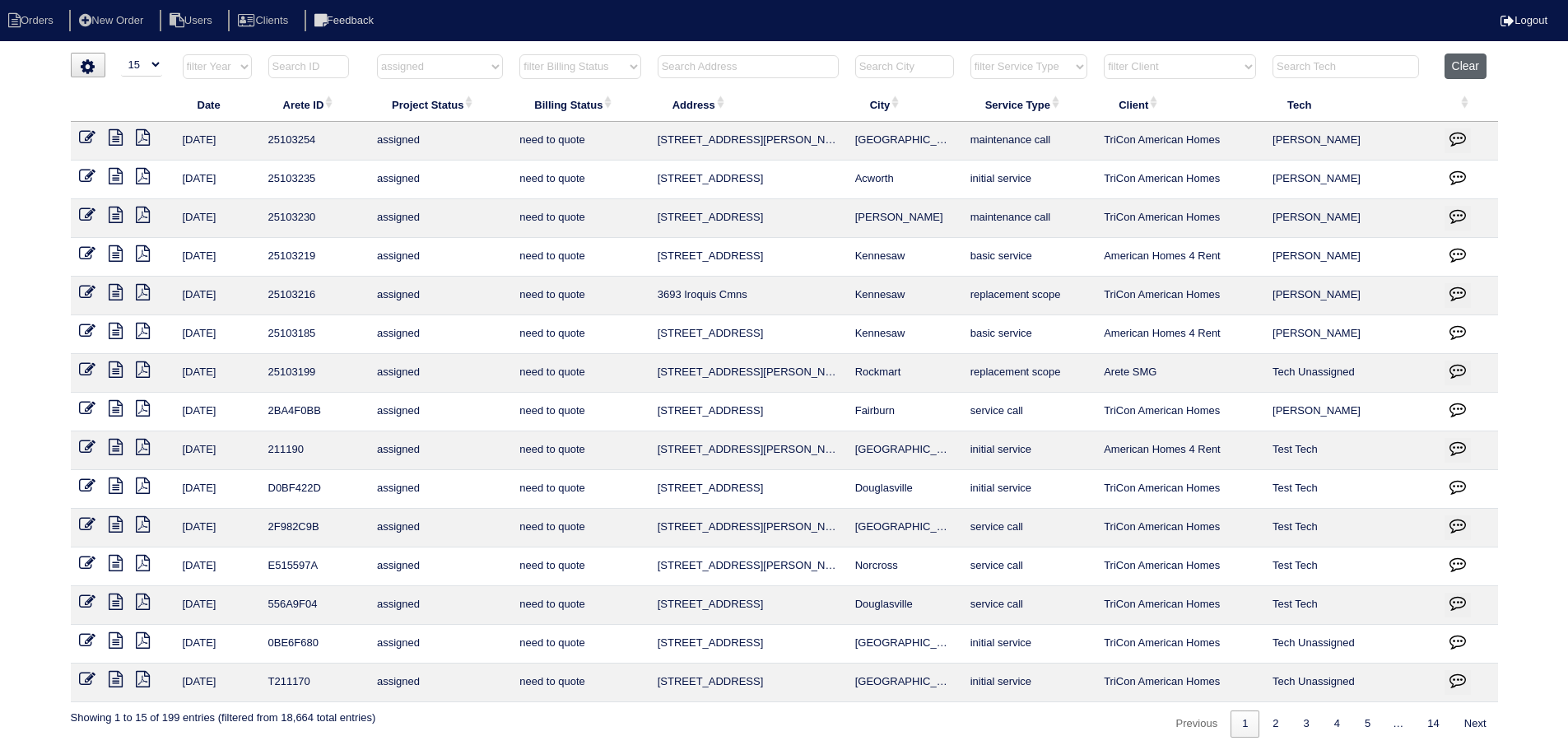
click at [1467, 70] on button "Clear" at bounding box center [1465, 66] width 42 height 25
select select
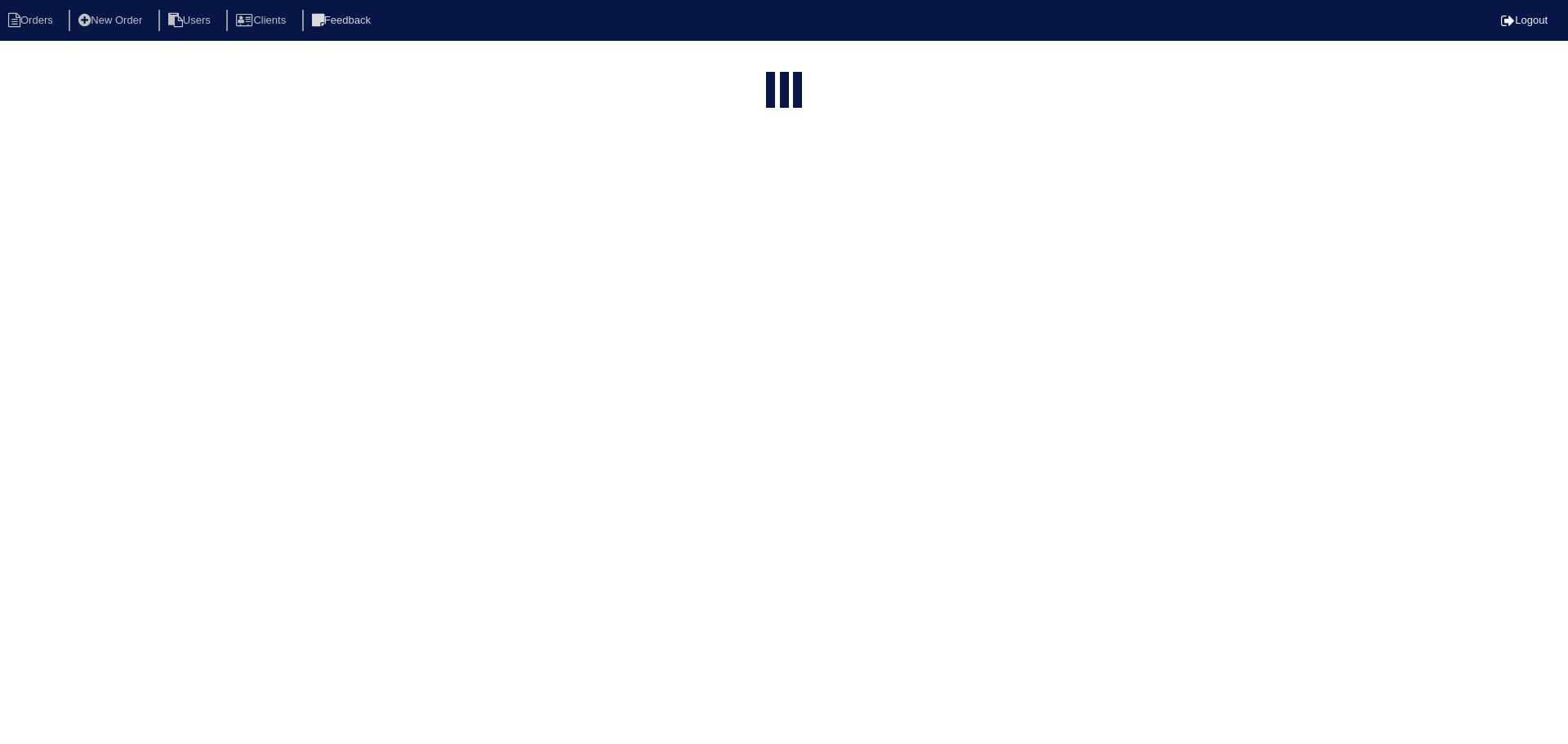
select select "15"
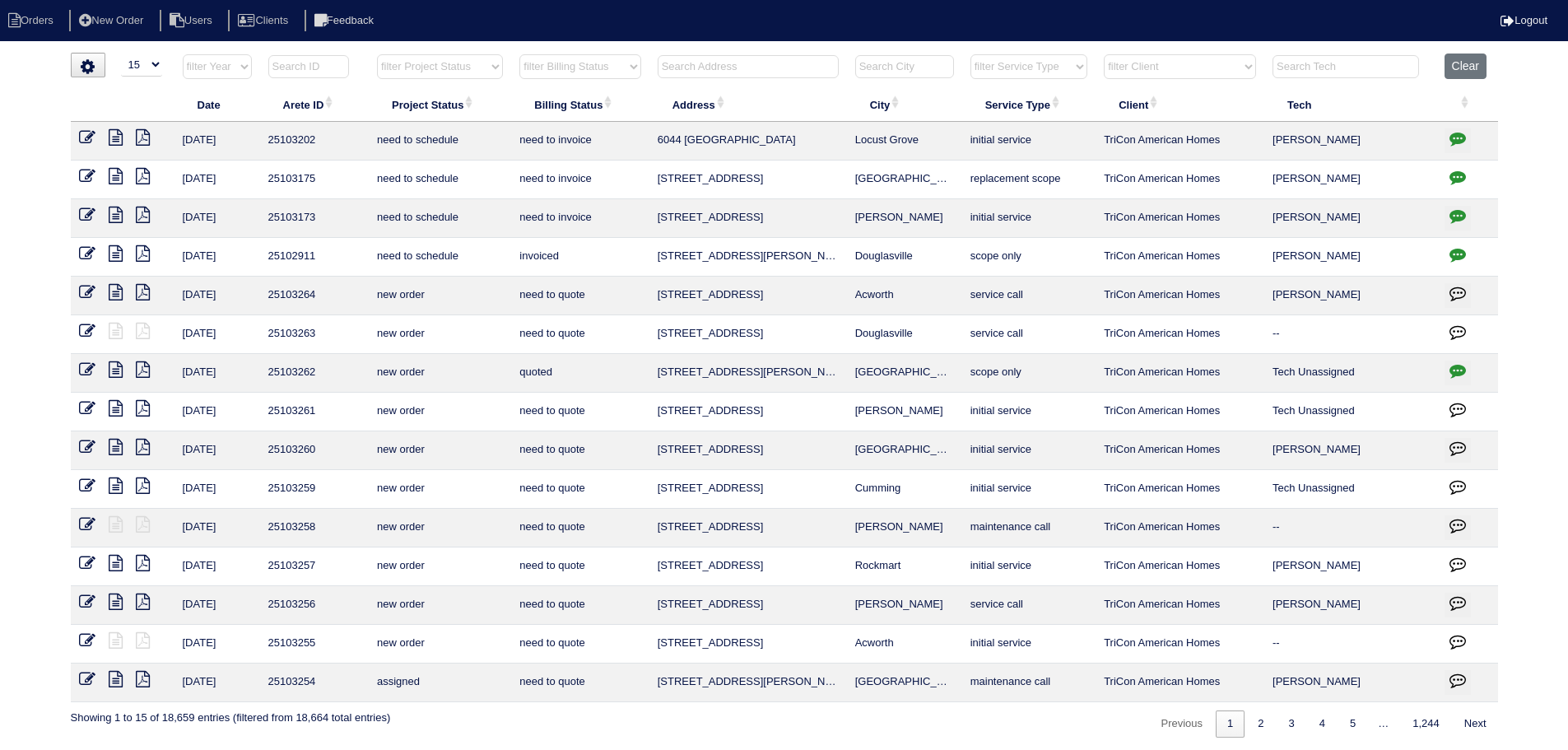
click at [714, 68] on input "text" at bounding box center [748, 67] width 181 height 23
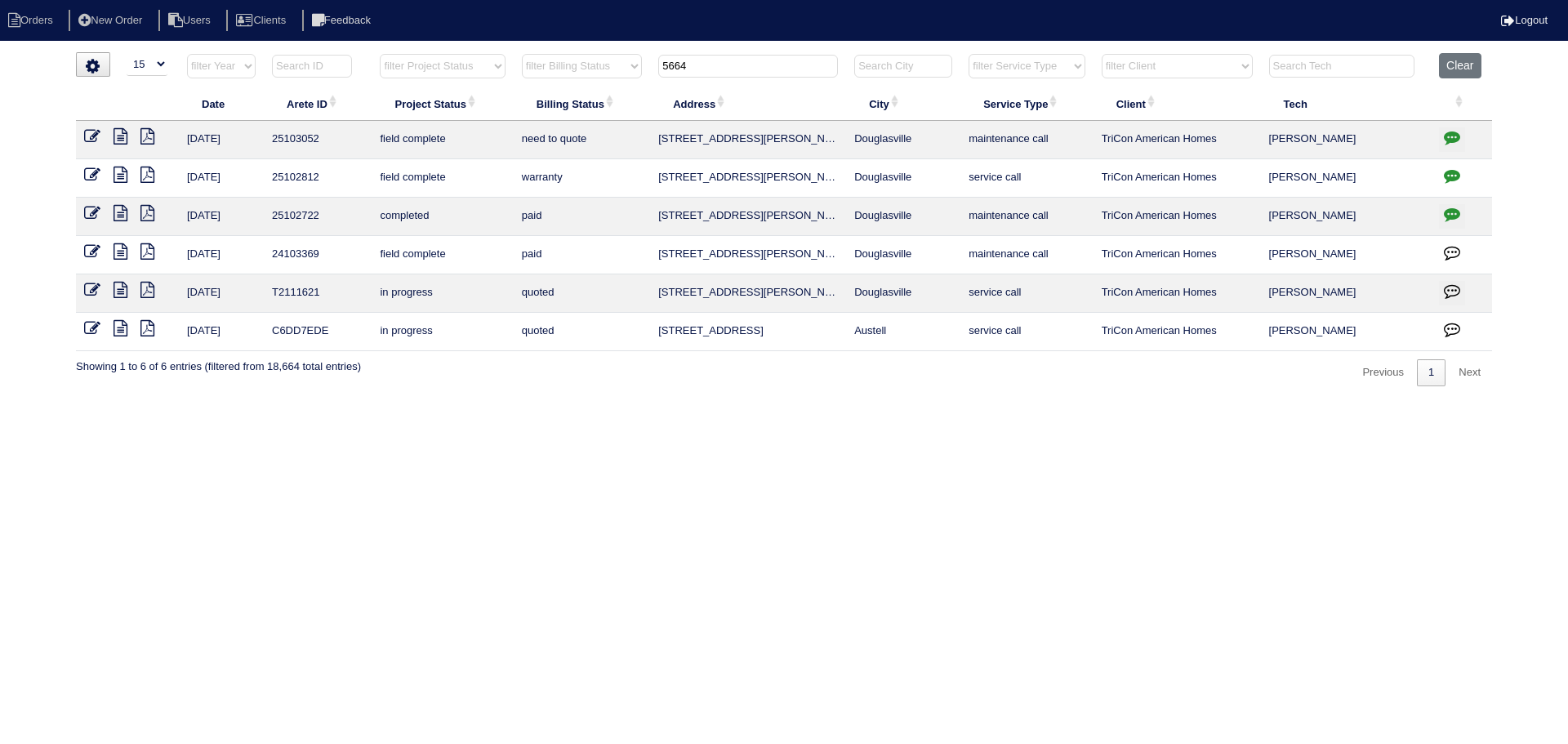
drag, startPoint x: 937, startPoint y: 140, endPoint x: 693, endPoint y: 126, distance: 244.4
click at [647, 126] on tr "8/29/25 25103052 field complete need to quote 5664 Stewart Mill Rd Douglasville…" at bounding box center [784, 140] width 1416 height 38
copy tr "5664 Stewart Mill Rd Douglasville"
drag, startPoint x: 701, startPoint y: 72, endPoint x: 551, endPoint y: 67, distance: 150.1
click at [543, 65] on tr "filter Year -- Any Year -- 2025 2024 2023 2022 2021 2020 2019 filter Project St…" at bounding box center [784, 70] width 1416 height 33
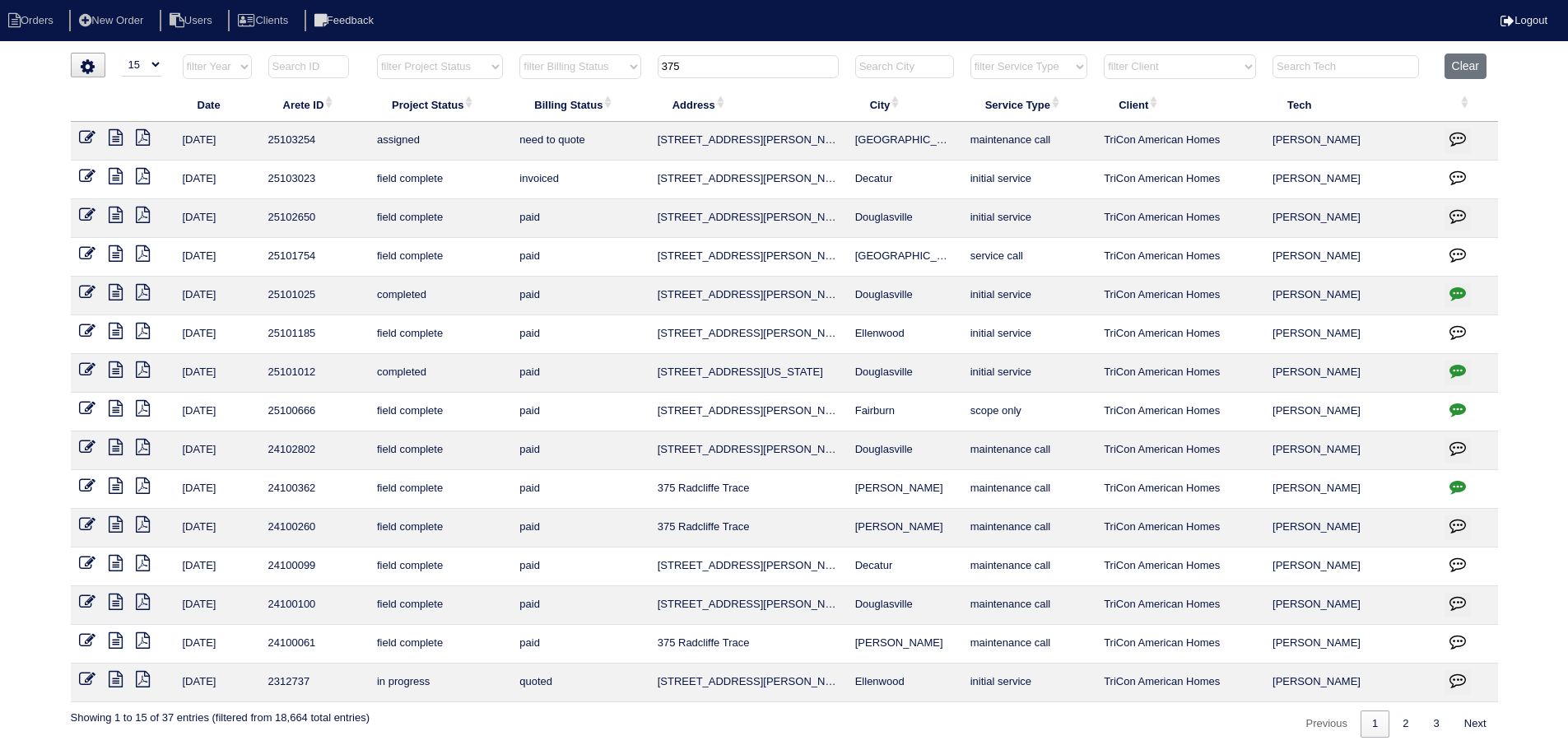
drag, startPoint x: 761, startPoint y: 70, endPoint x: 631, endPoint y: 70, distance: 130.0
click at [631, 70] on tr "filter Year -- Any Year -- 2025 2024 2023 2022 2021 2020 2019 filter Project St…" at bounding box center [784, 70] width 1427 height 34
type input "375"
click at [1451, 67] on button "Clear" at bounding box center [1465, 66] width 42 height 25
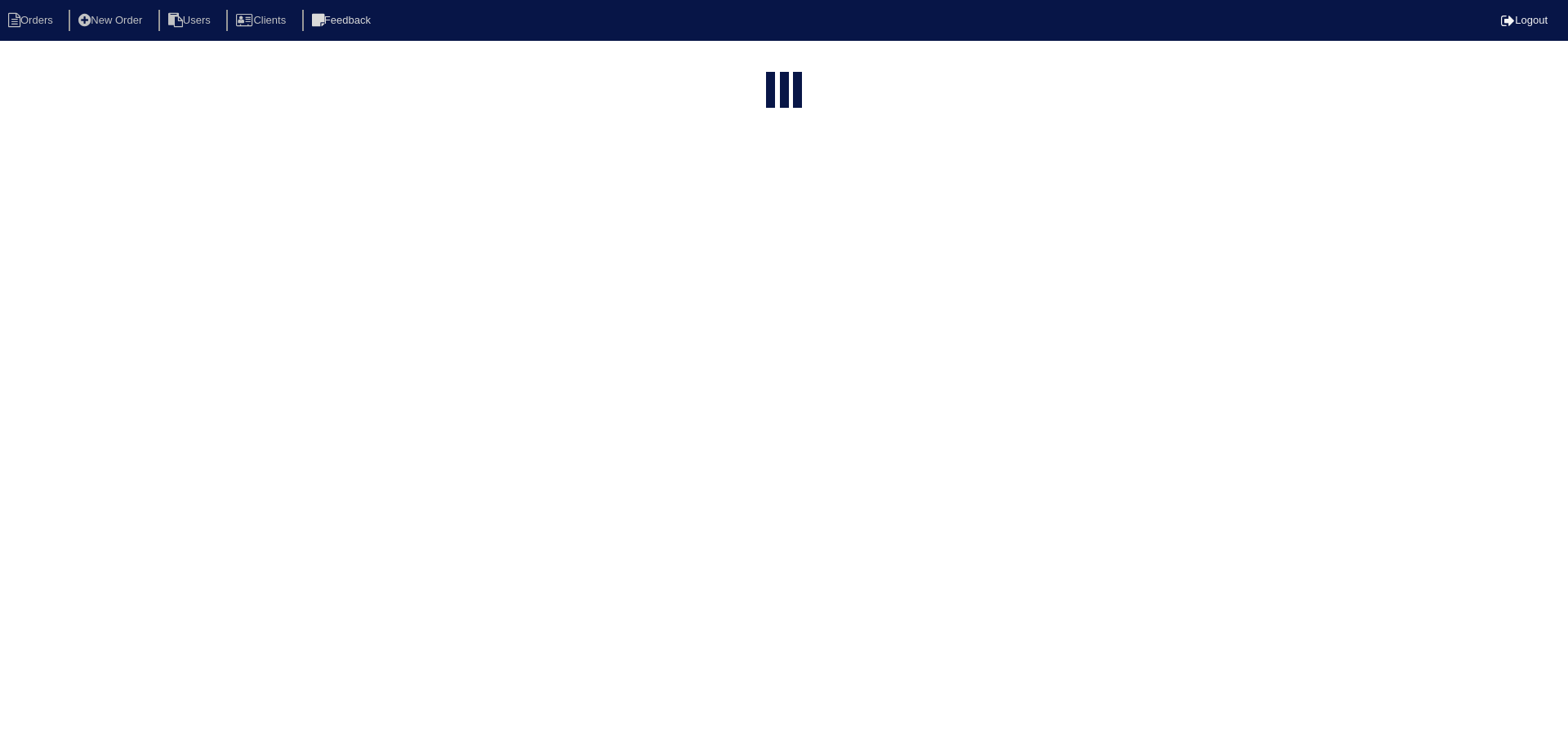
select select "15"
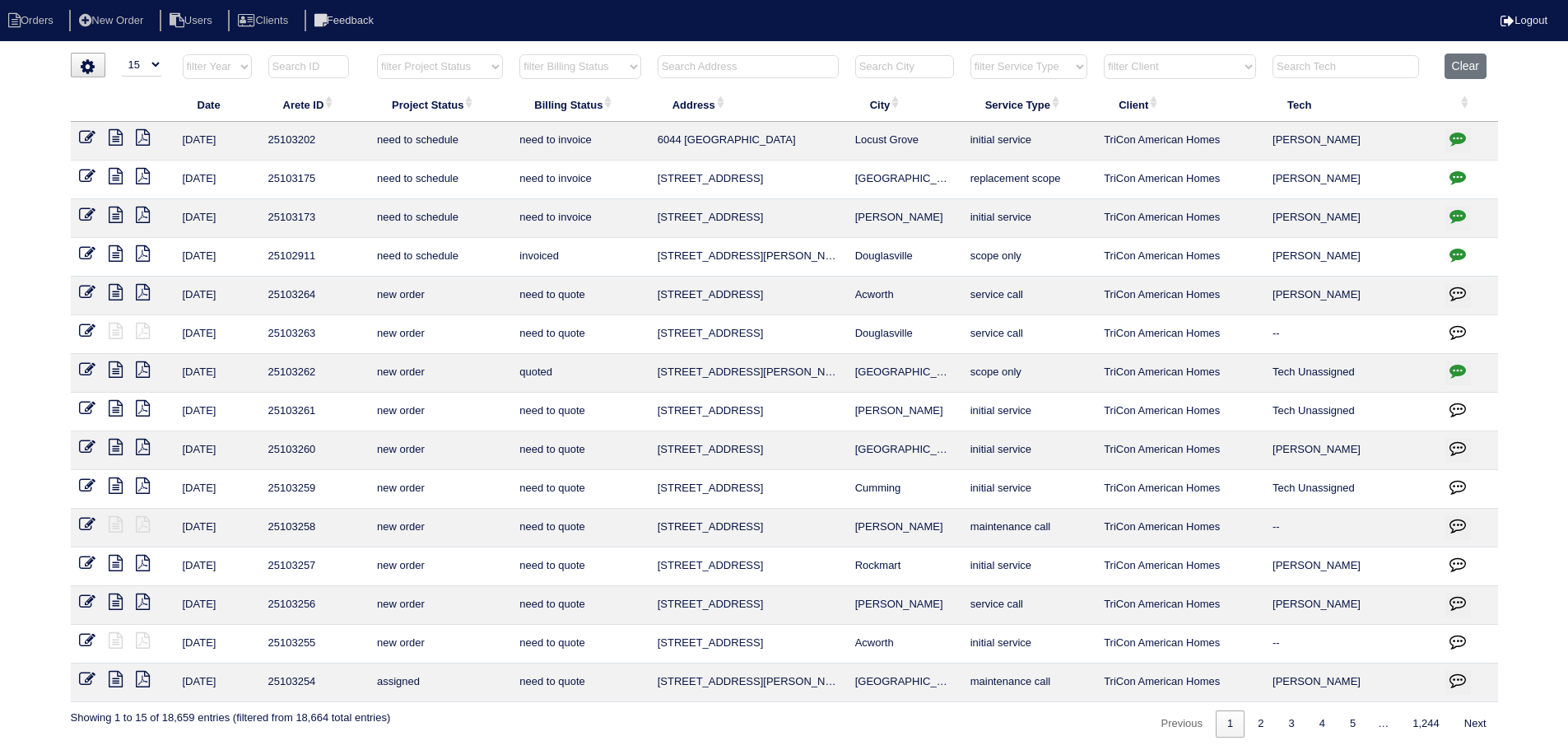
click at [1014, 70] on select "filter Service Type -- Any Service Type -- initial service basic service mainte…" at bounding box center [1028, 67] width 117 height 24
click at [971, 54] on select "filter Service Type -- Any Service Type -- initial service basic service mainte…" at bounding box center [1028, 67] width 117 height 24
select select "maintenance call"
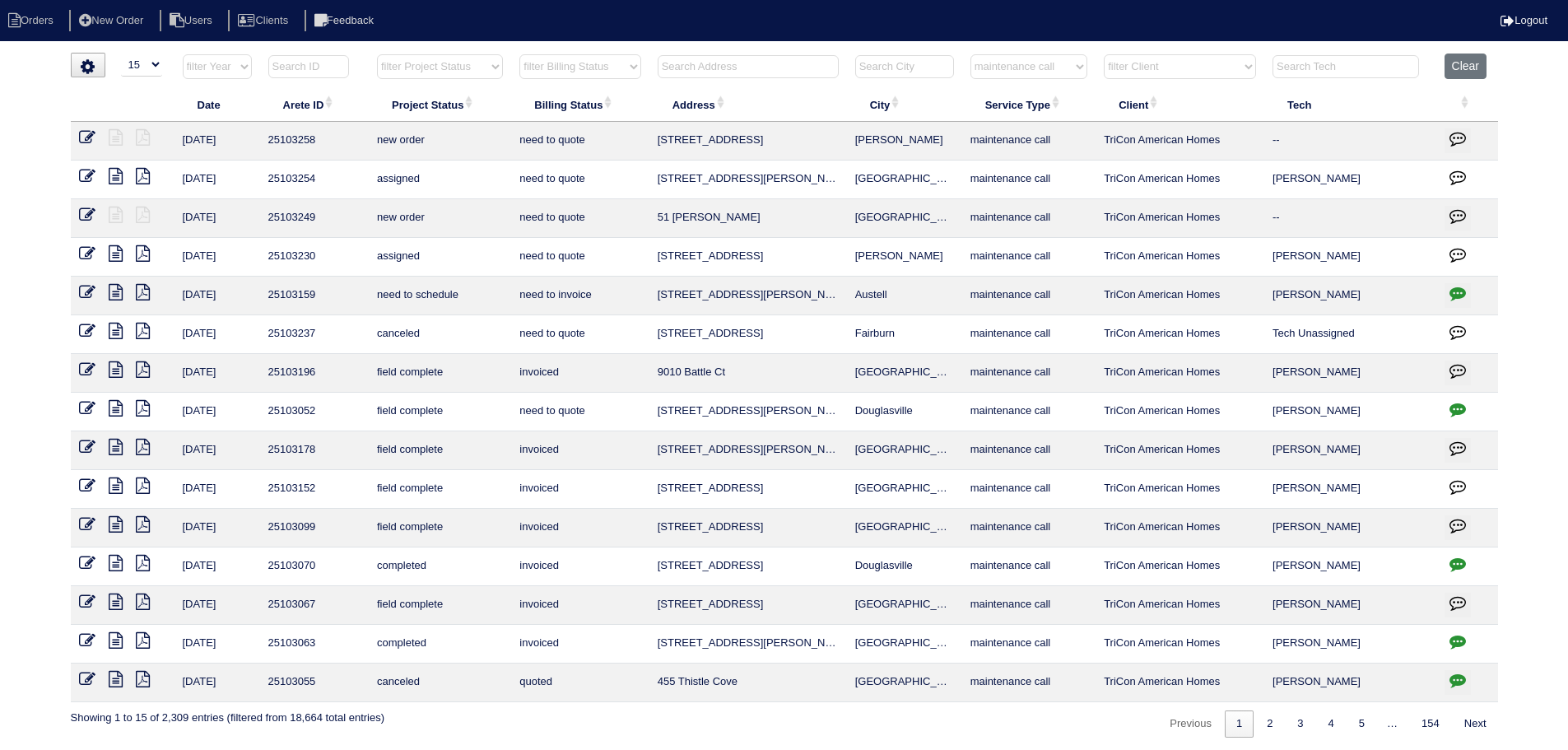
click at [1468, 293] on button "button" at bounding box center [1457, 295] width 26 height 24
type textarea "9/2/25 - texted Dan to review quote - rk 9/3/25 - Replace Main Furn/Replace ful…"
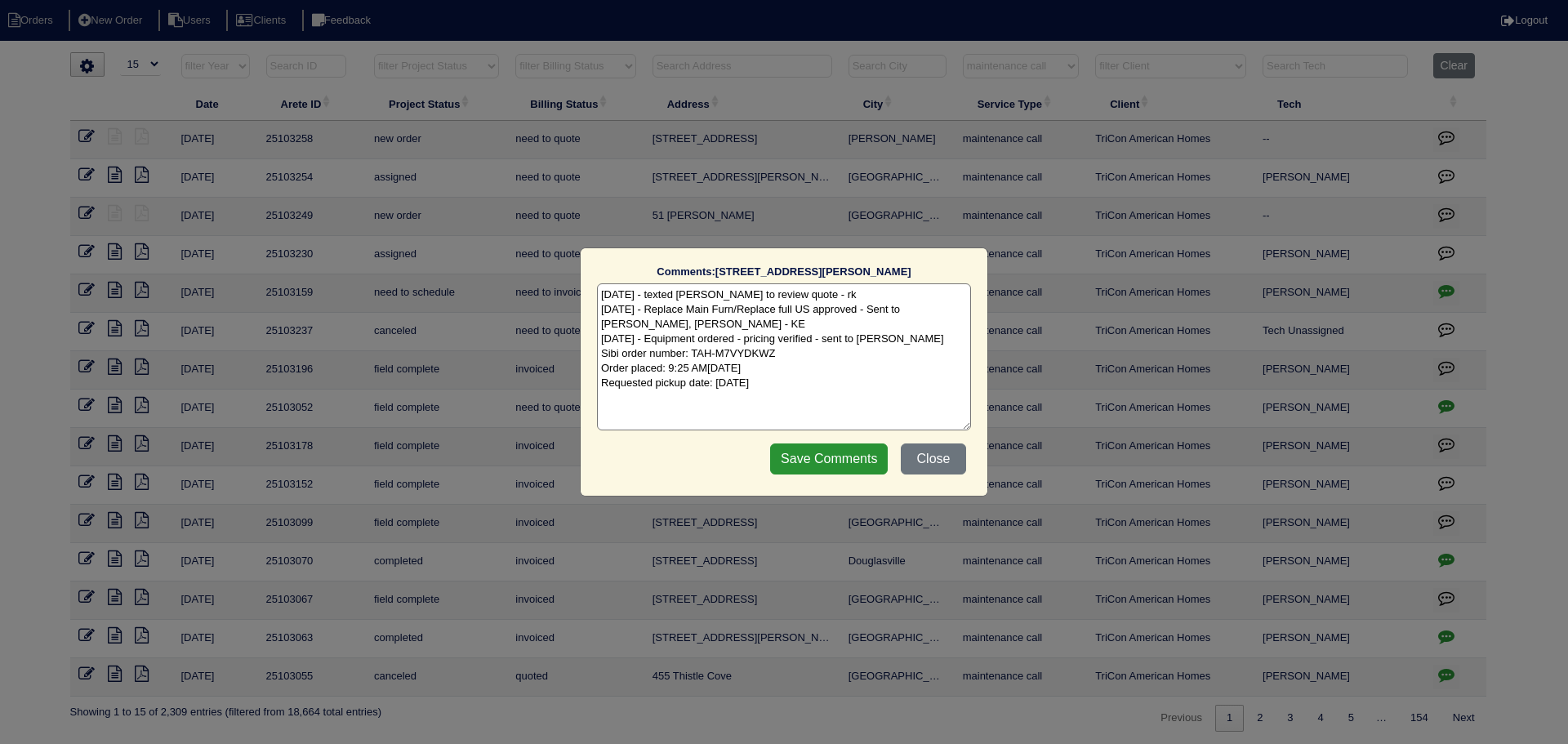
click at [1456, 291] on div "Comments: 5702 Gordon Park Trace The comments on file have changed since you st…" at bounding box center [784, 372] width 1568 height 744
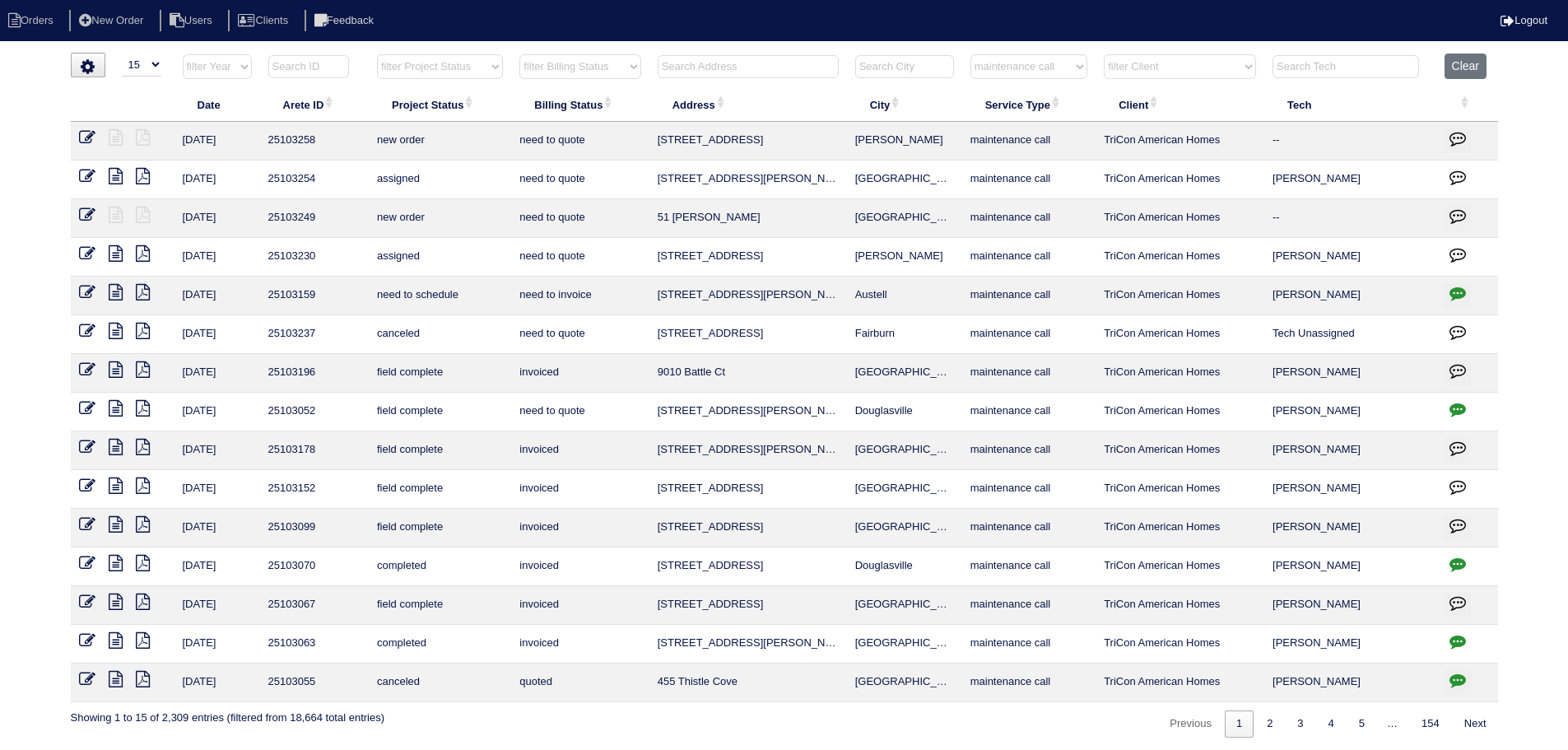
click at [1032, 65] on select "filter Service Type -- Any Service Type -- initial service basic service mainte…" at bounding box center [1028, 67] width 117 height 24
click at [971, 54] on select "filter Service Type -- Any Service Type -- initial service basic service mainte…" at bounding box center [1028, 67] width 117 height 24
select select "service call"
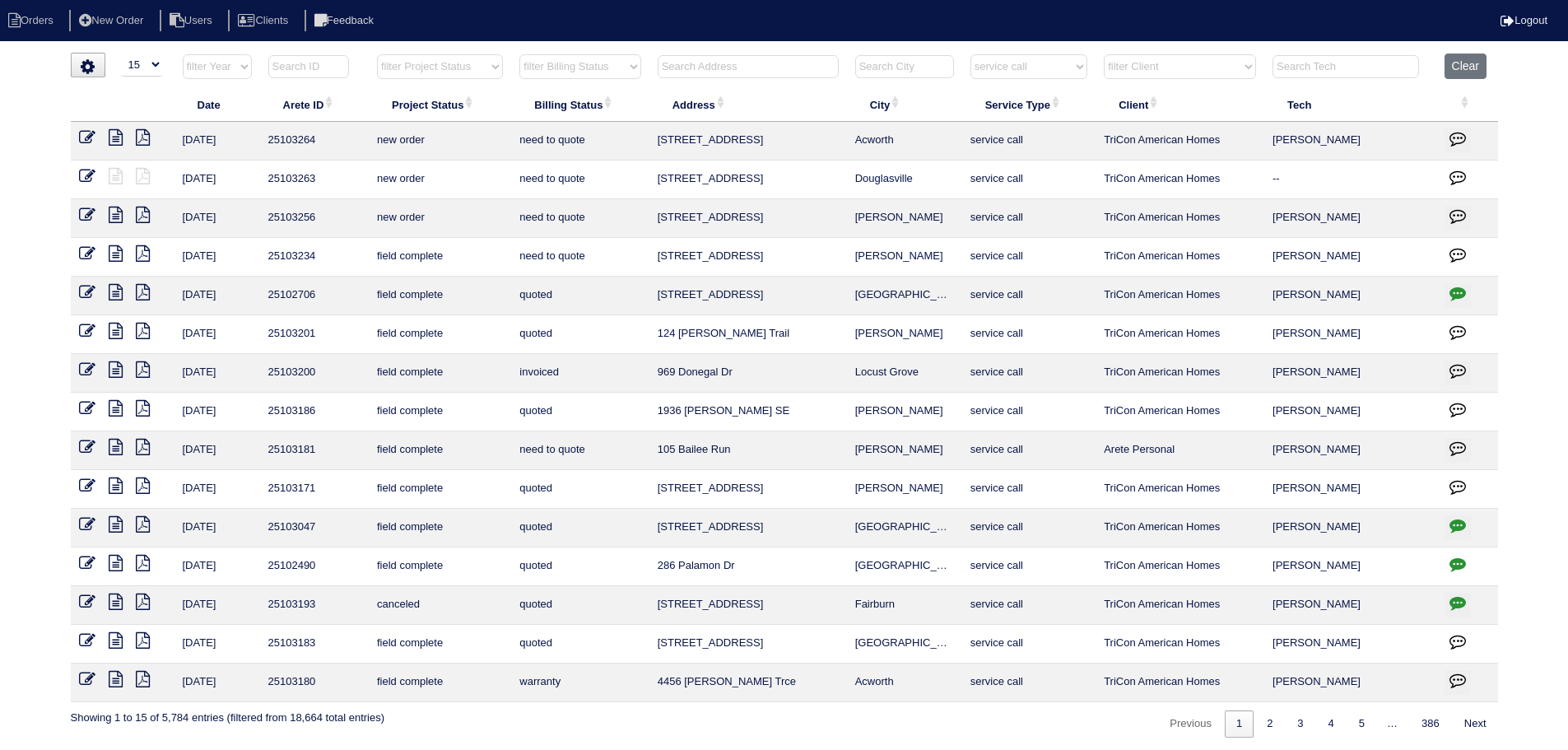
click at [114, 255] on icon at bounding box center [115, 254] width 14 height 17
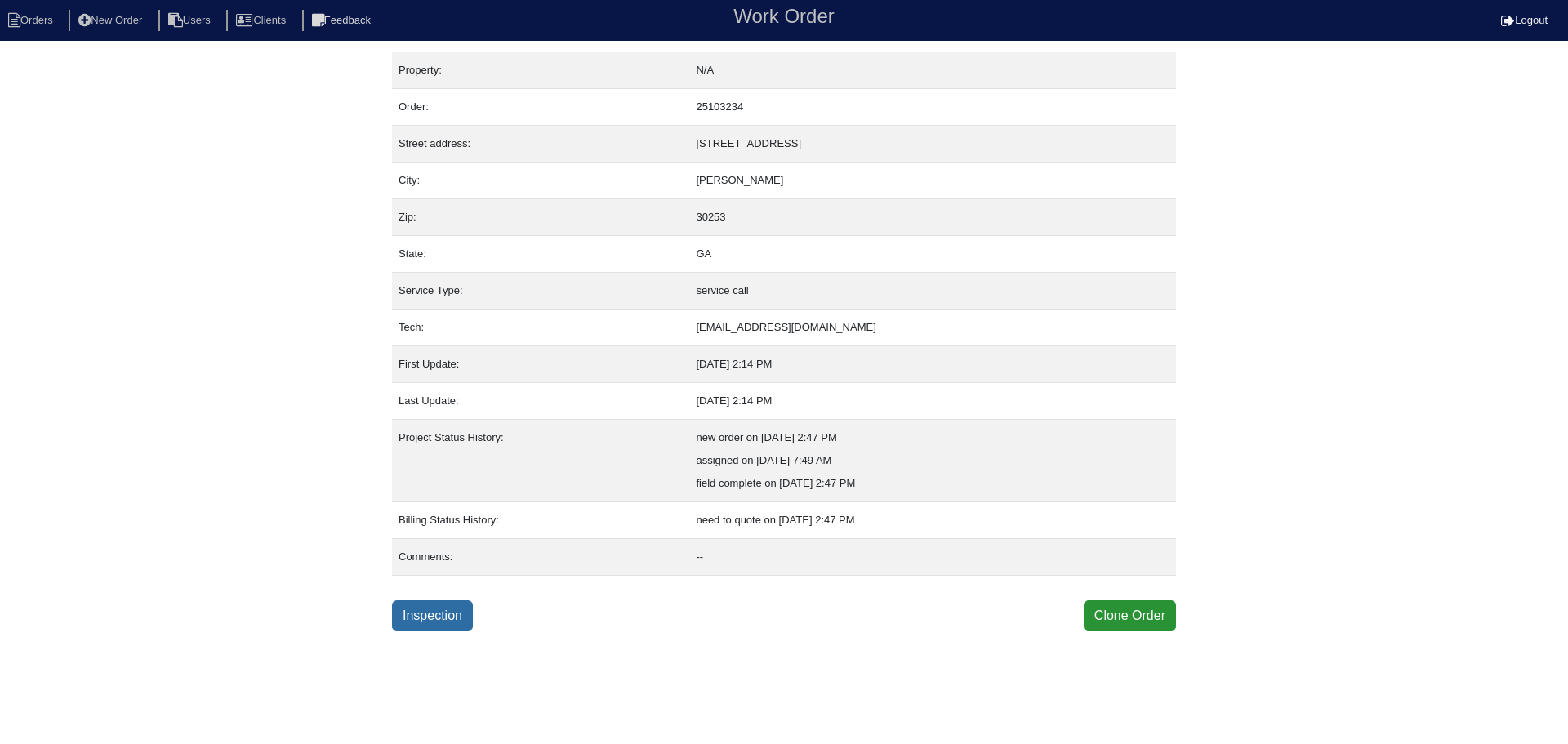
click at [442, 610] on link "Inspection" at bounding box center [432, 615] width 81 height 31
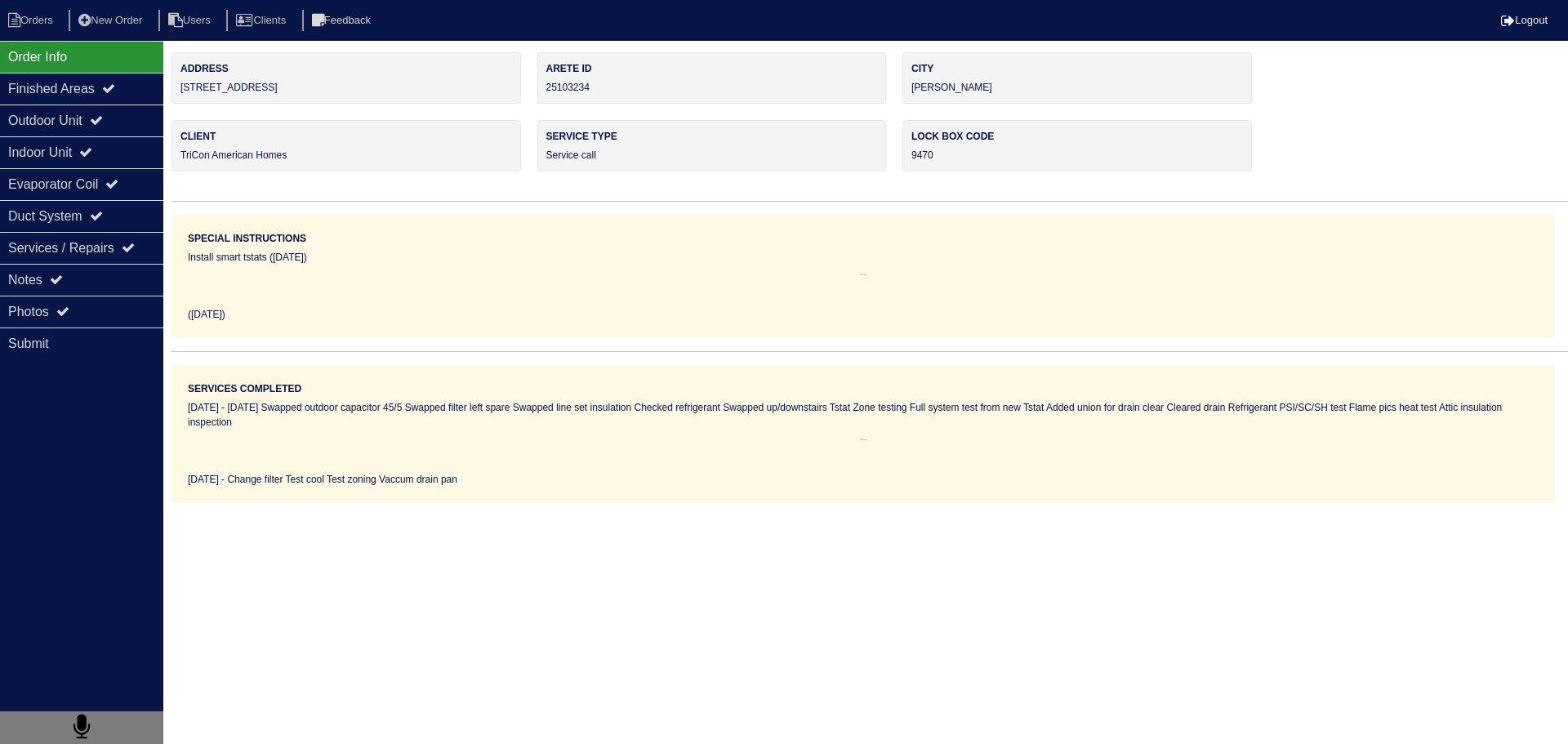
click at [120, 290] on div "Notes" at bounding box center [82, 280] width 164 height 32
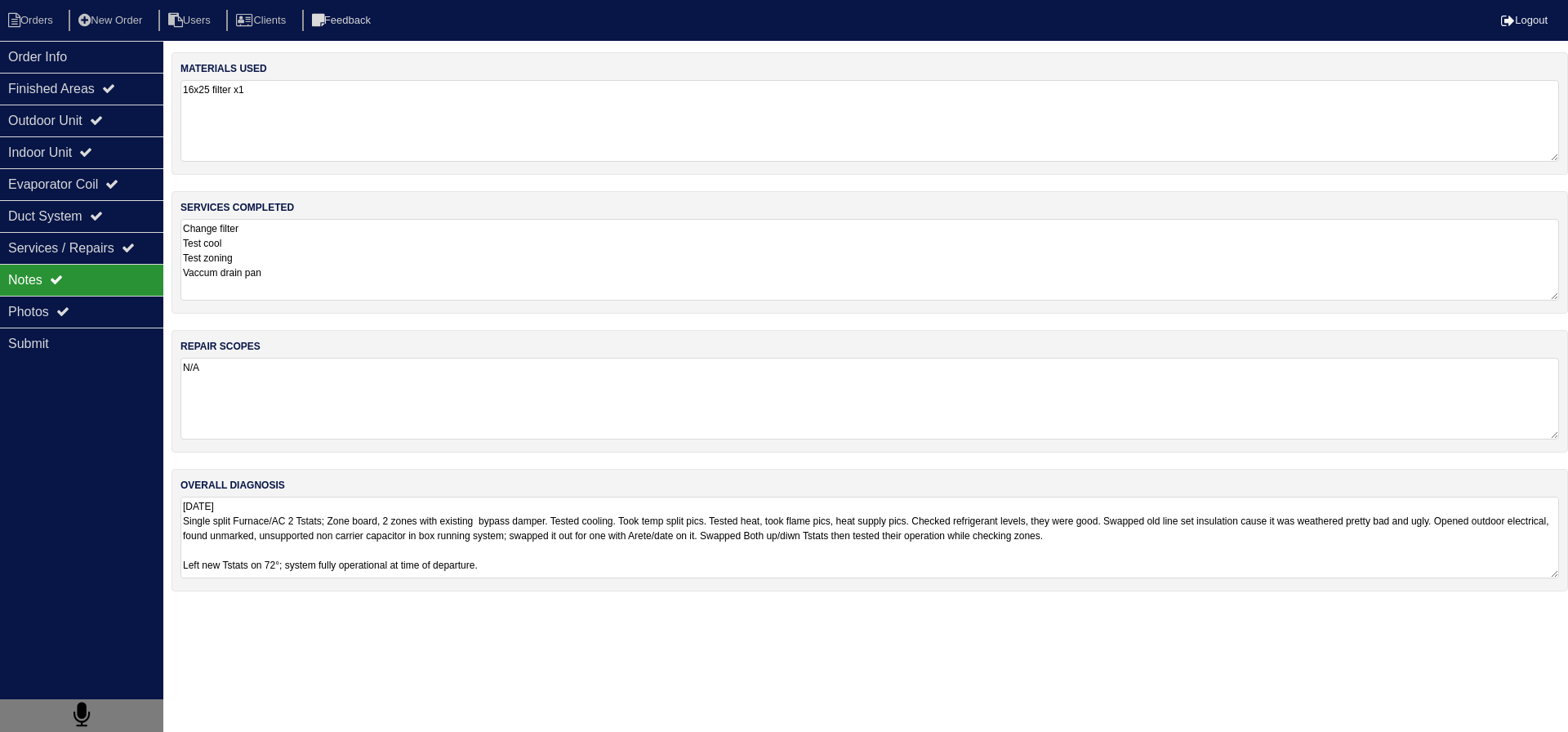
click at [76, 39] on nav "Orders New Order Users Clients Feedback Logout" at bounding box center [784, 20] width 1568 height 41
click at [67, 45] on div "Order Info" at bounding box center [82, 57] width 164 height 32
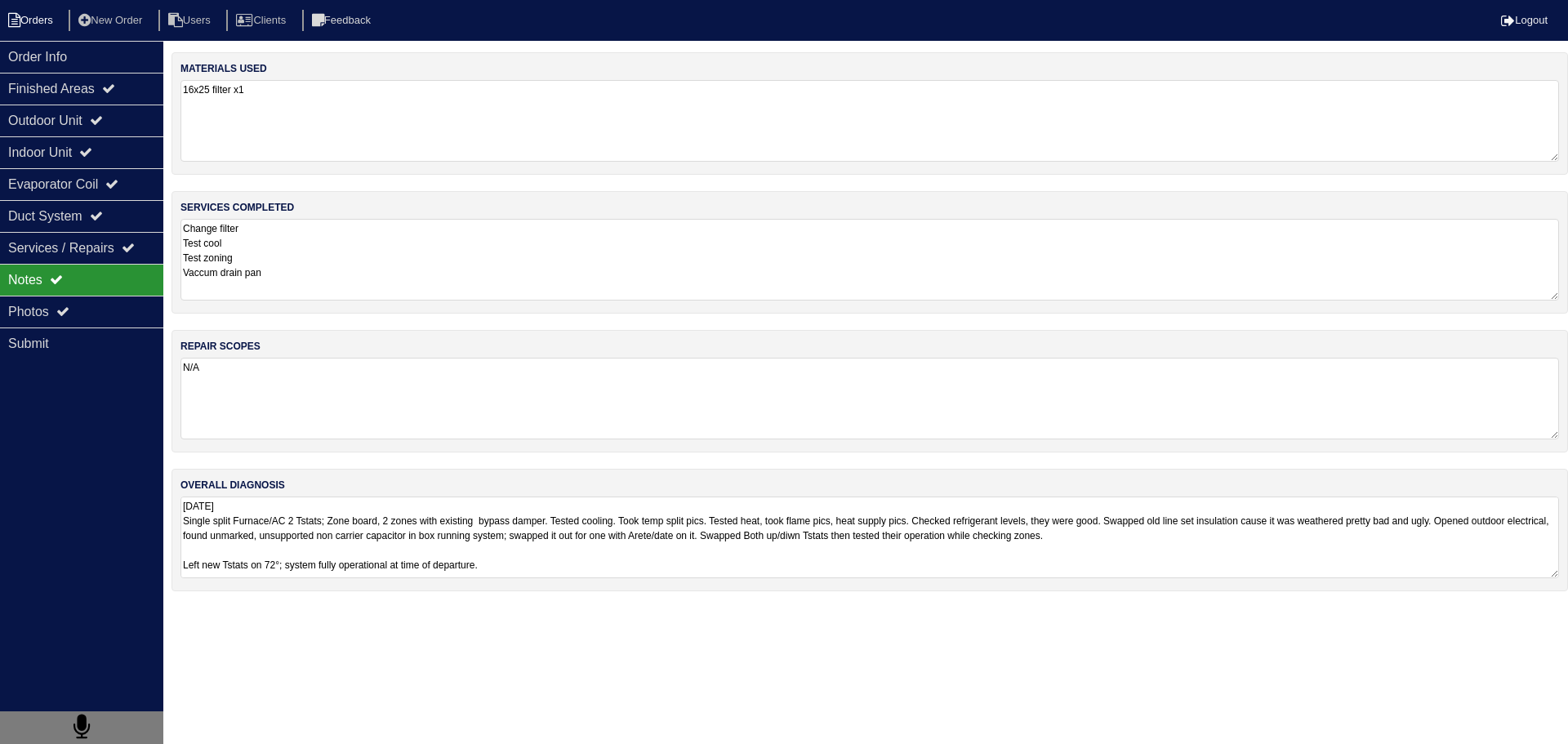
click at [50, 26] on li "Orders" at bounding box center [33, 21] width 66 height 22
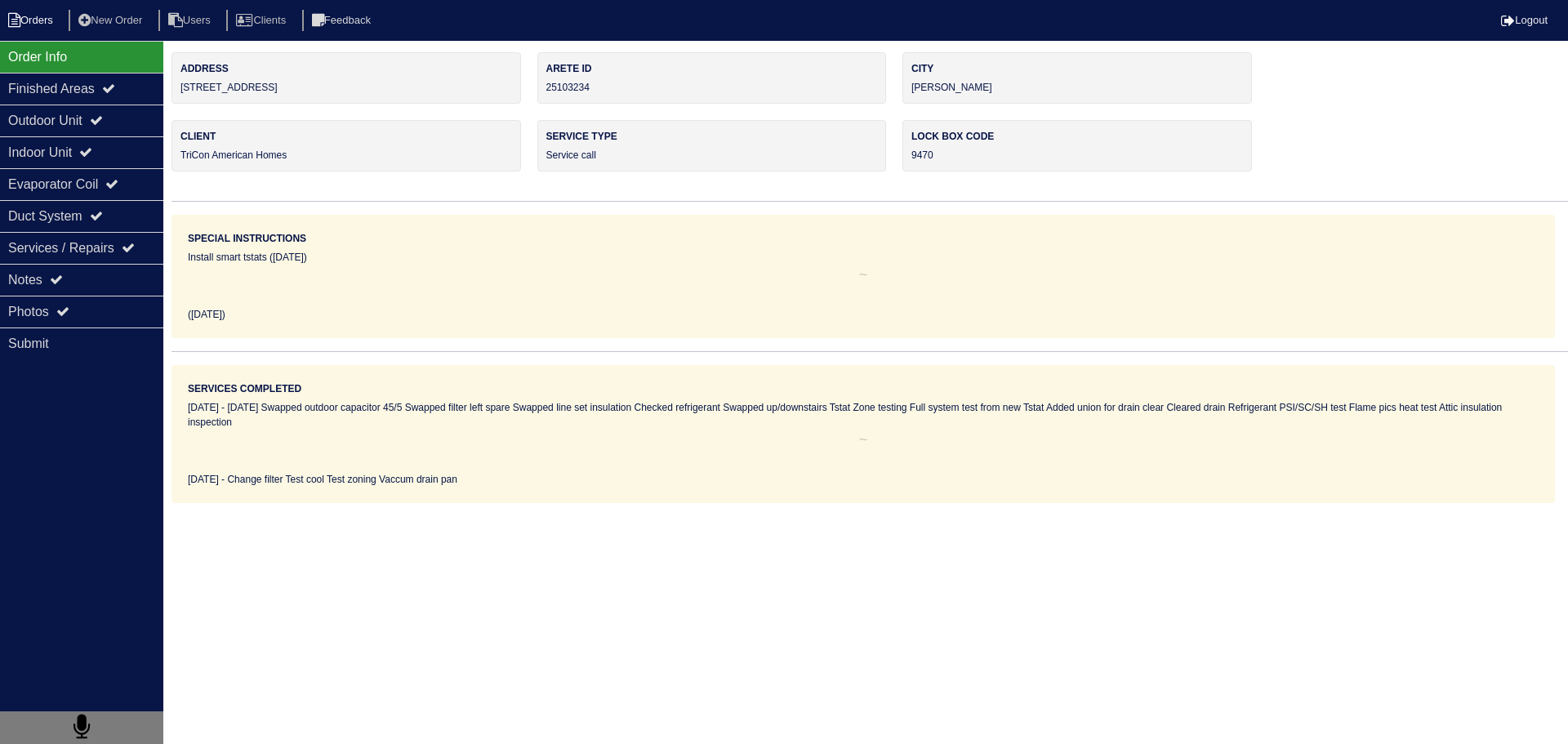
select select "15"
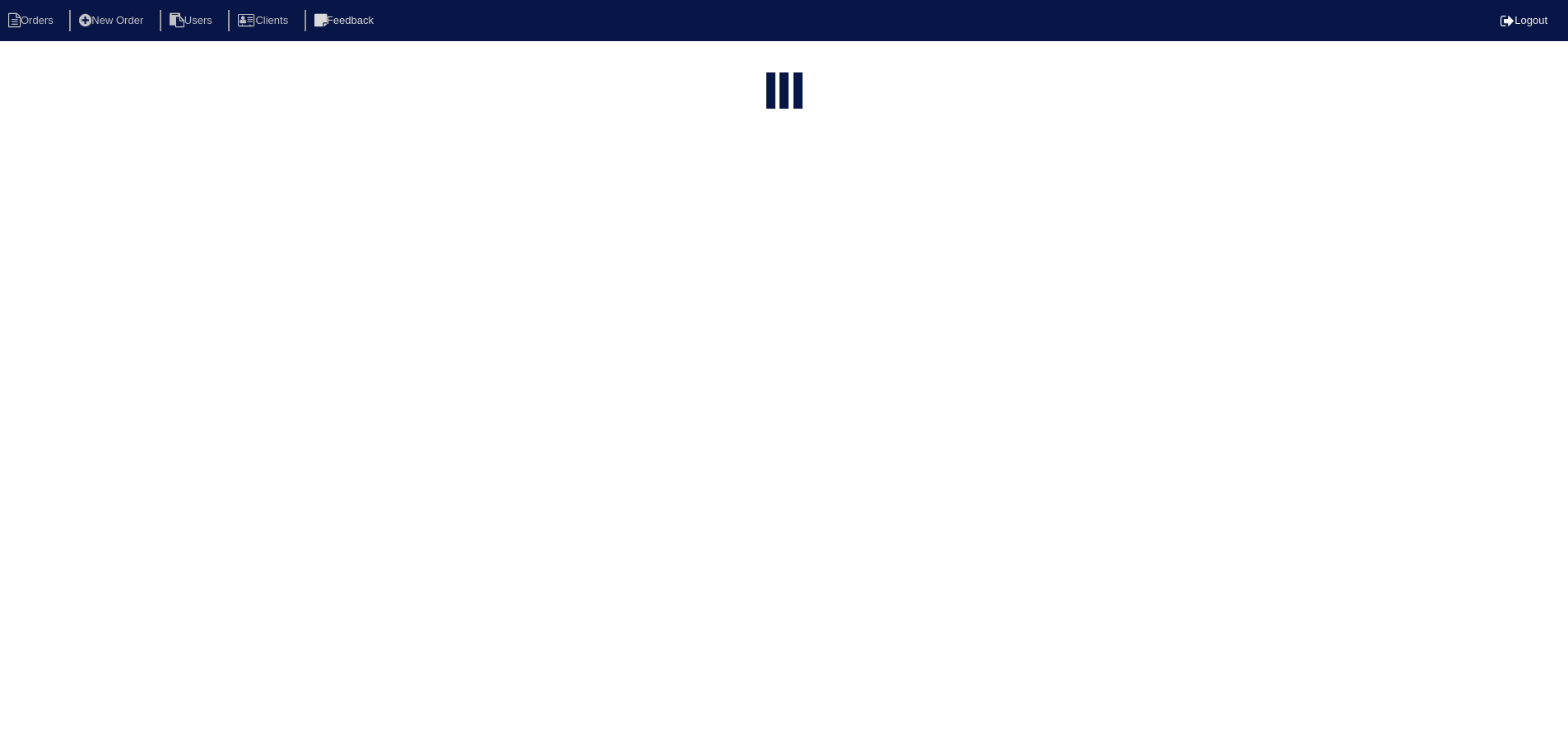
select select "service call"
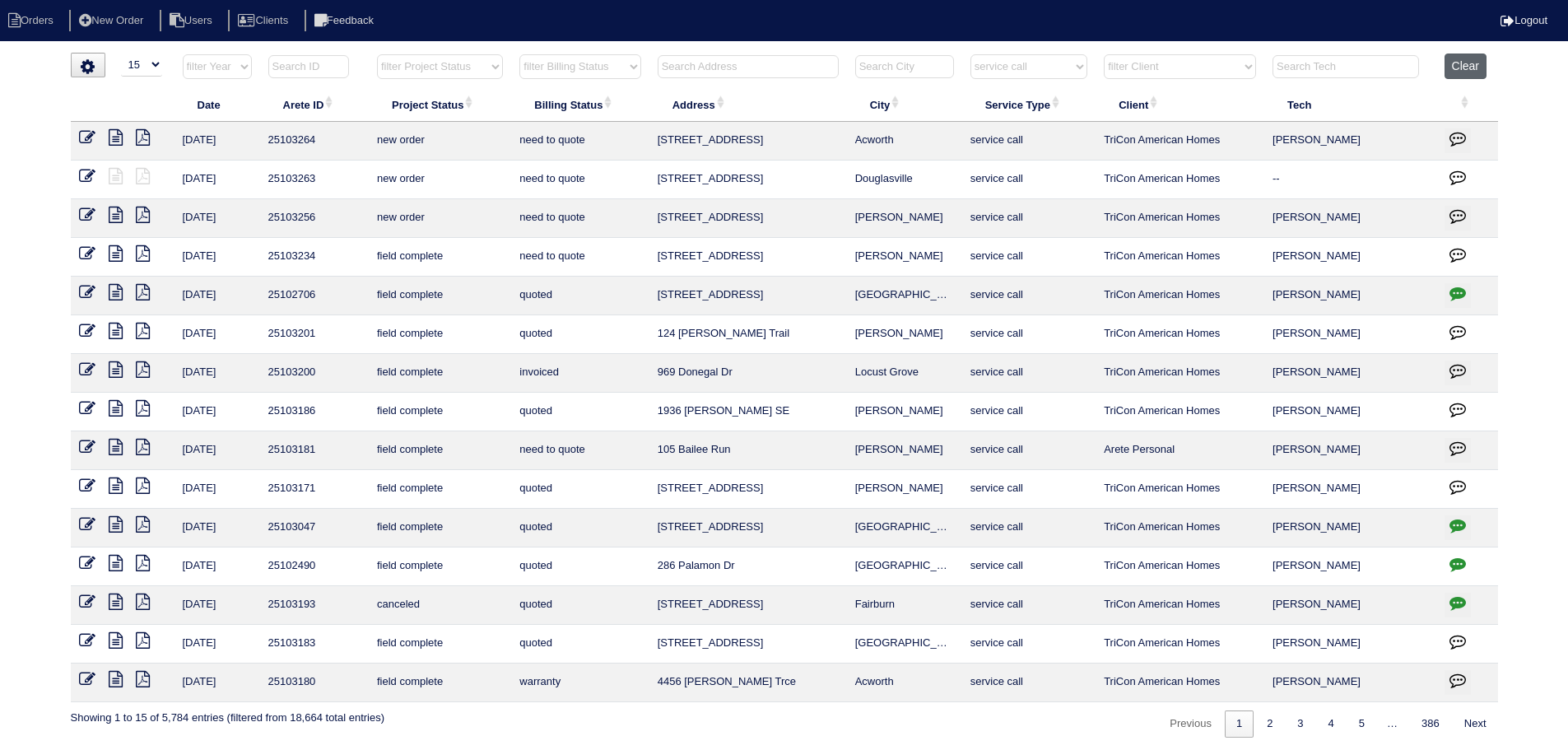
click at [1461, 59] on button "Clear" at bounding box center [1465, 66] width 42 height 25
select select
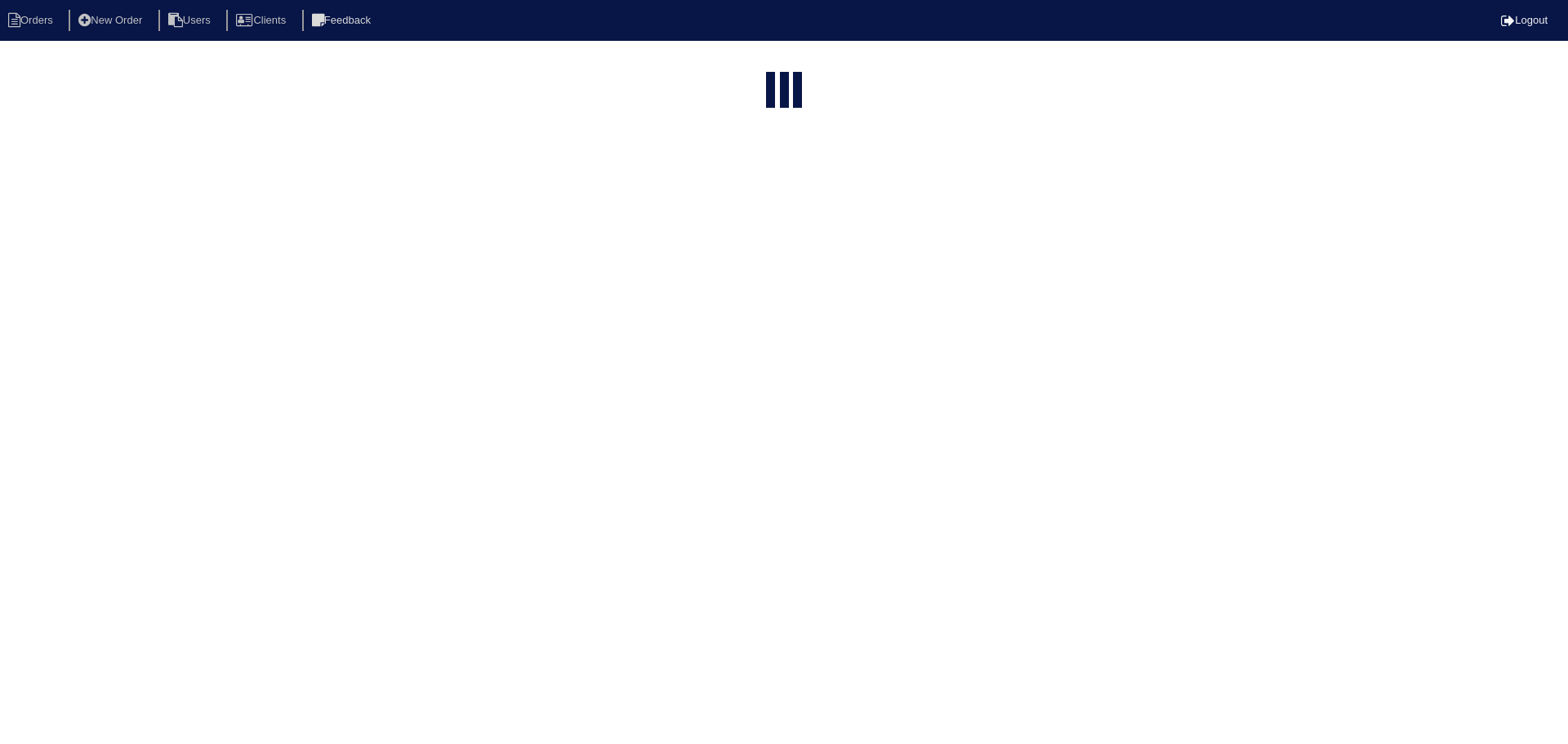
select select "15"
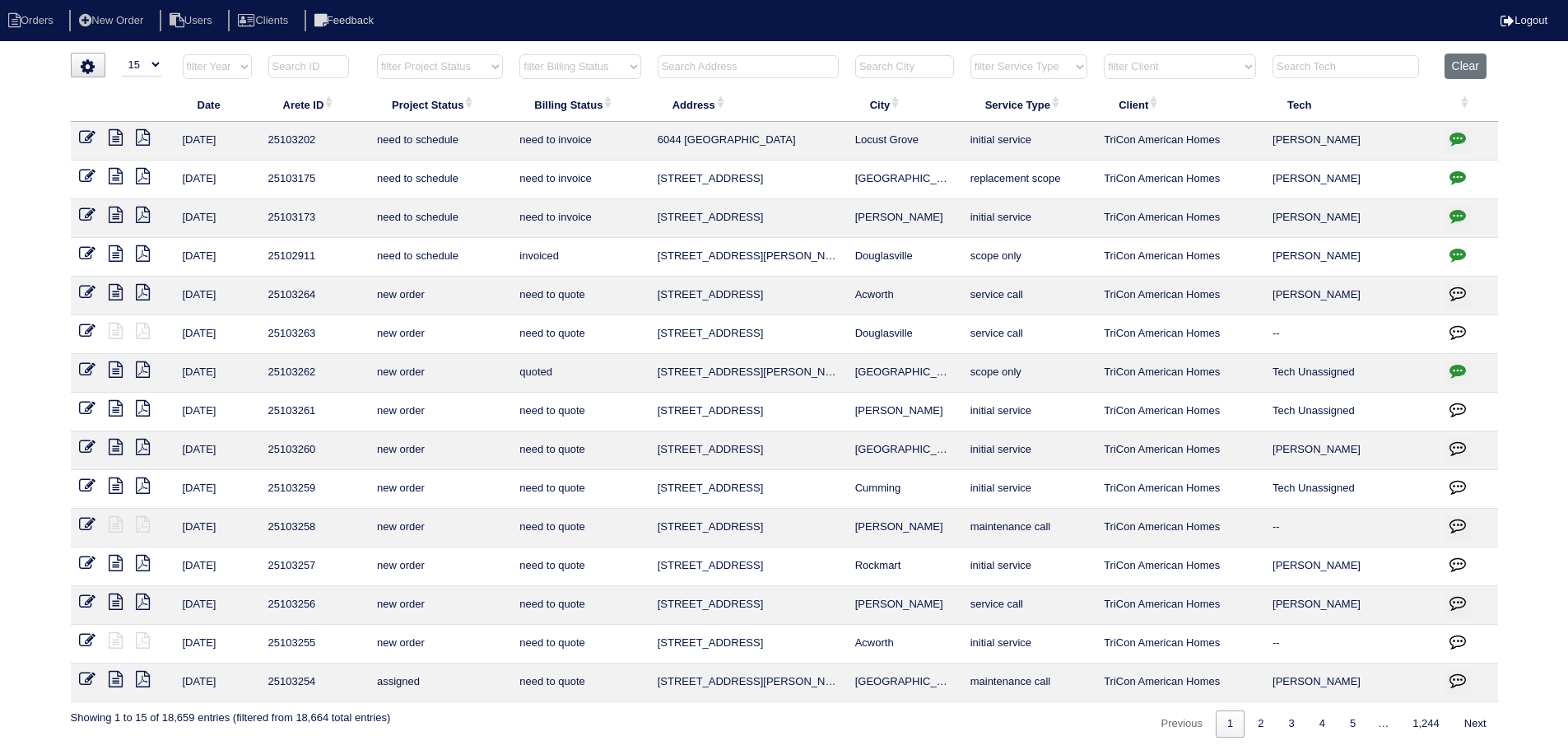
click at [476, 74] on select "filter Project Status -- Any Project Status -- new order assigned in progress f…" at bounding box center [440, 67] width 126 height 24
click at [377, 54] on select "filter Project Status -- Any Project Status -- new order assigned in progress f…" at bounding box center [440, 67] width 126 height 24
select select "assigned"
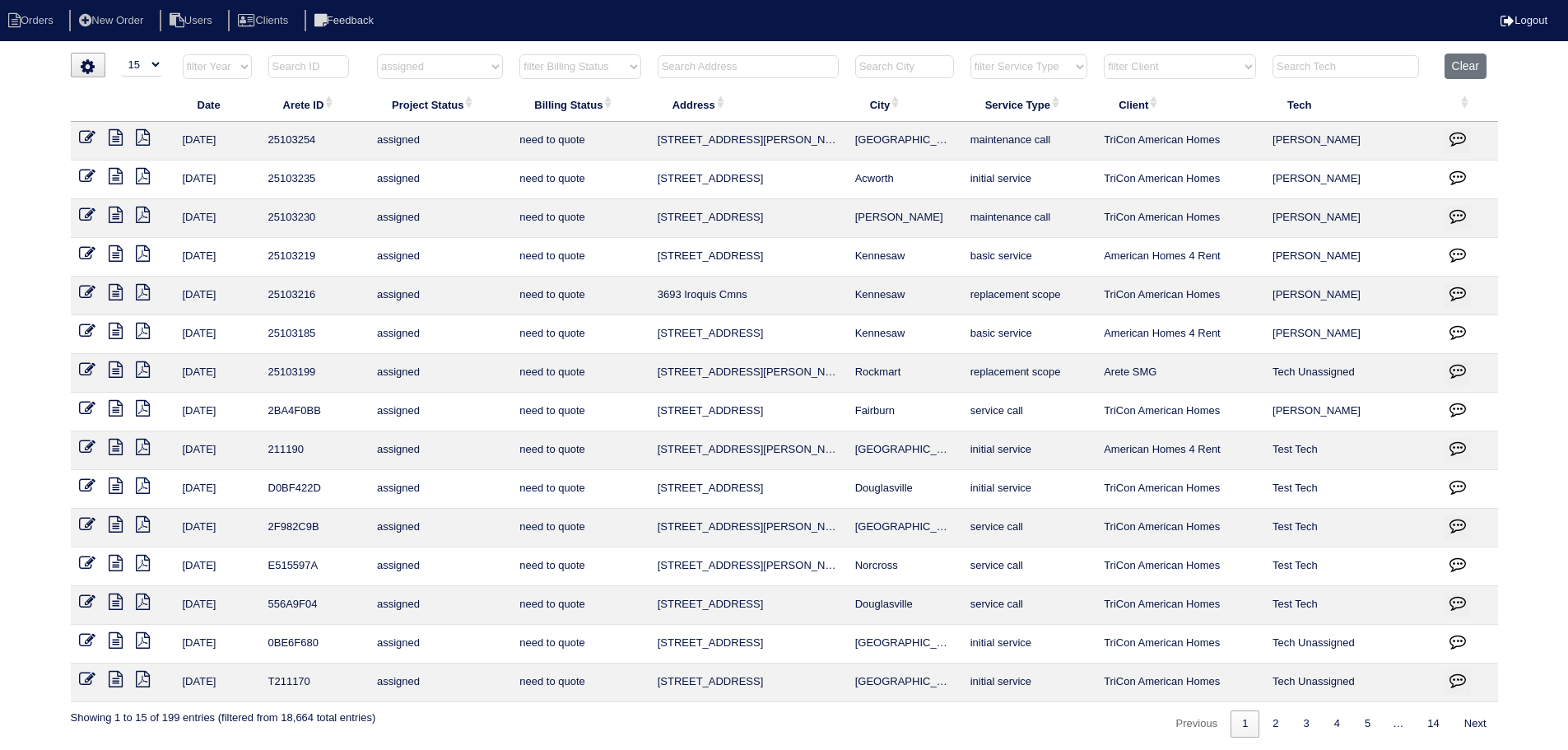
click at [121, 327] on icon at bounding box center [115, 331] width 14 height 17
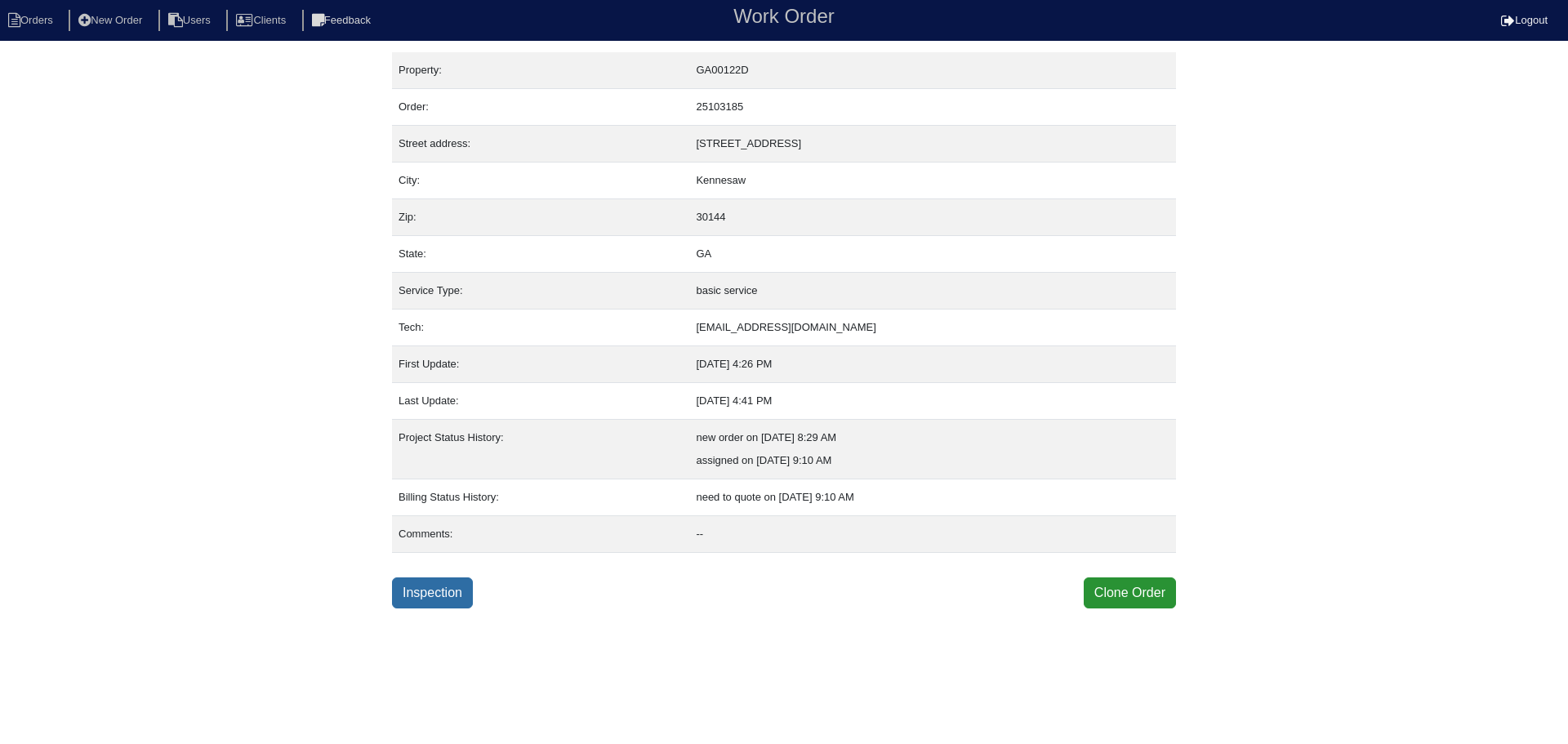
click at [423, 599] on link "Inspection" at bounding box center [432, 592] width 81 height 31
